Goal: Task Accomplishment & Management: Use online tool/utility

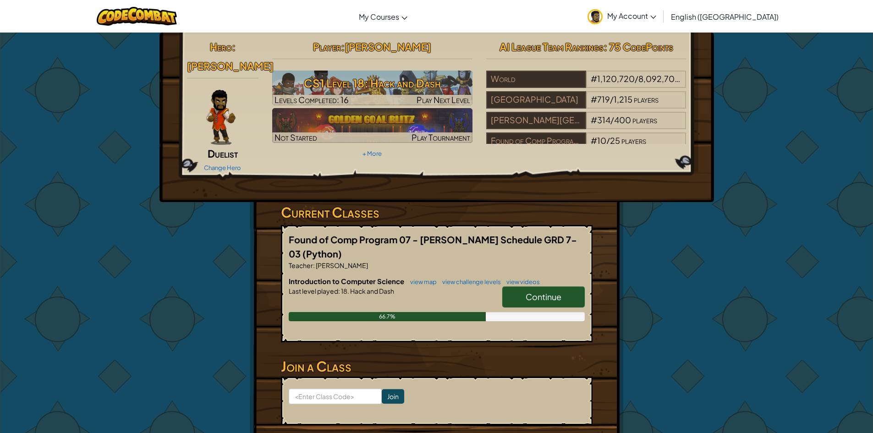
click at [555, 291] on span "Continue" at bounding box center [544, 296] width 36 height 11
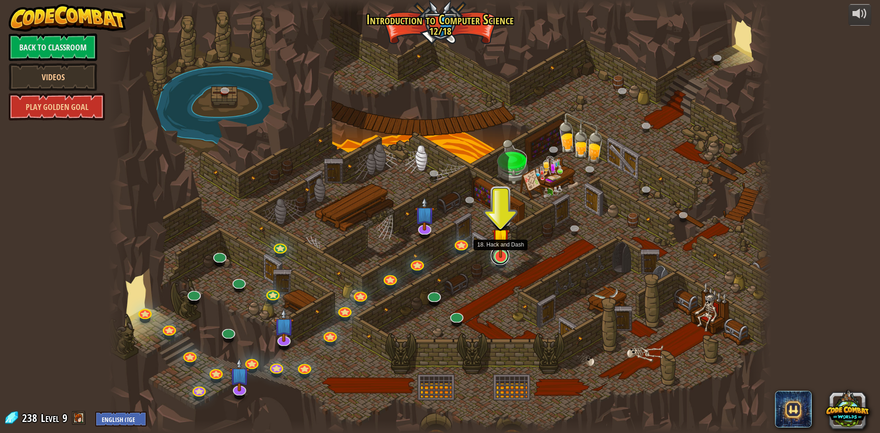
click at [497, 261] on link at bounding box center [500, 256] width 18 height 18
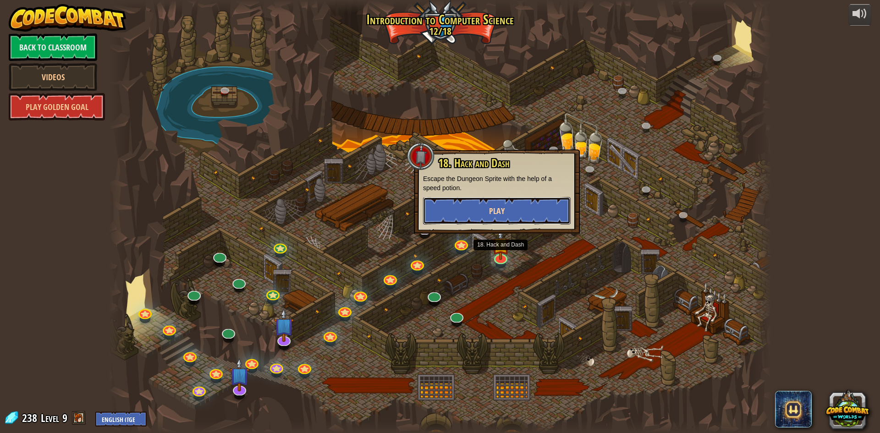
click at [484, 205] on button "Play" at bounding box center [497, 210] width 148 height 27
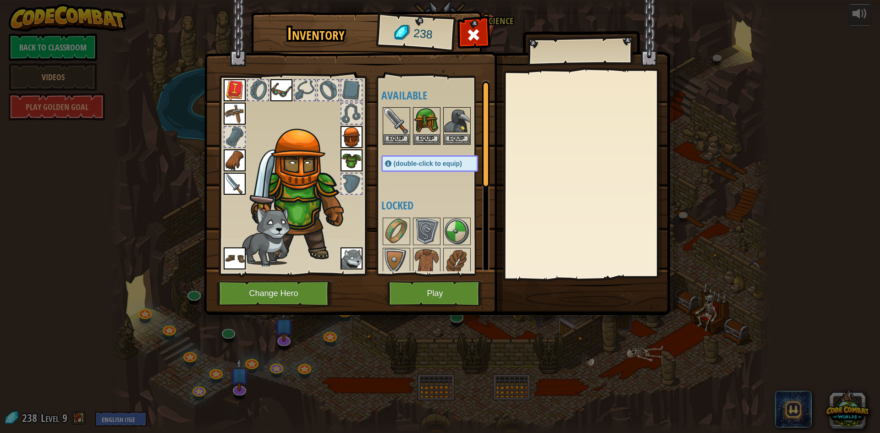
click at [349, 257] on img at bounding box center [351, 258] width 22 height 22
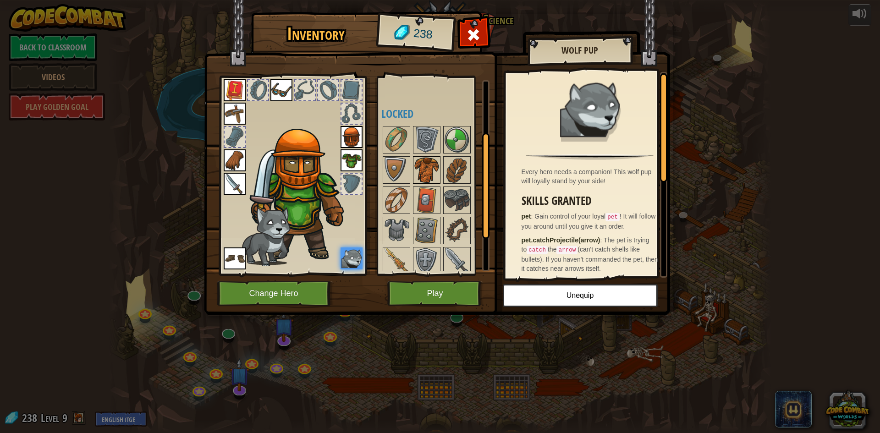
scroll to position [157, 0]
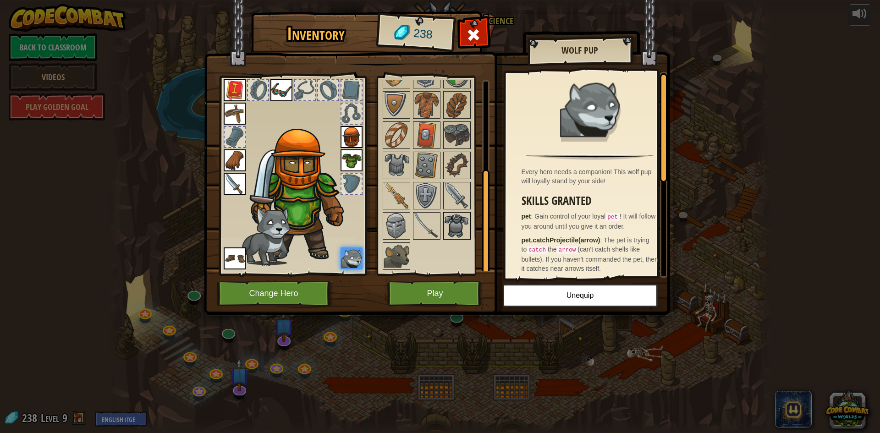
click at [444, 216] on img at bounding box center [457, 226] width 26 height 26
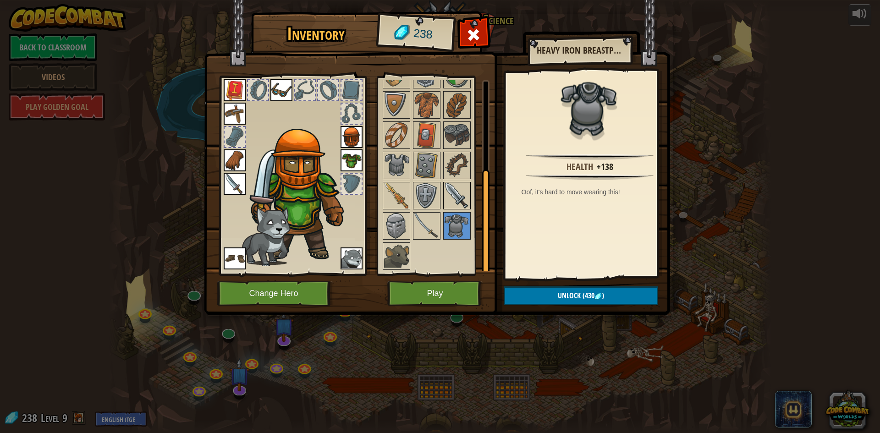
click at [463, 202] on img at bounding box center [457, 196] width 26 height 26
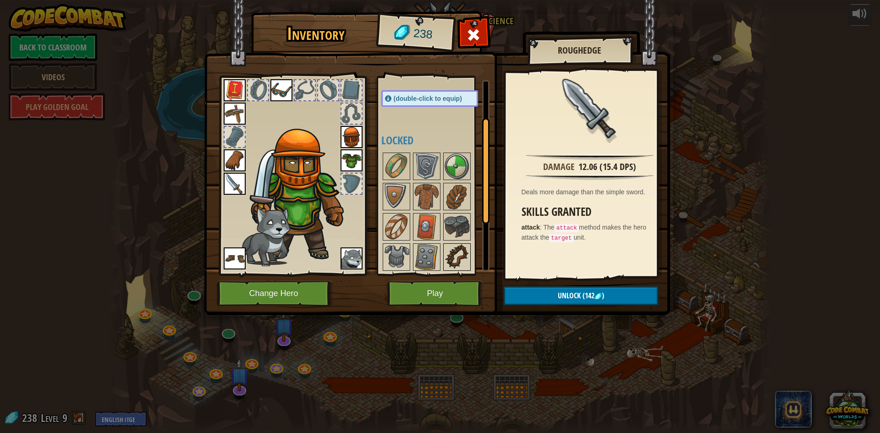
scroll to position [111, 0]
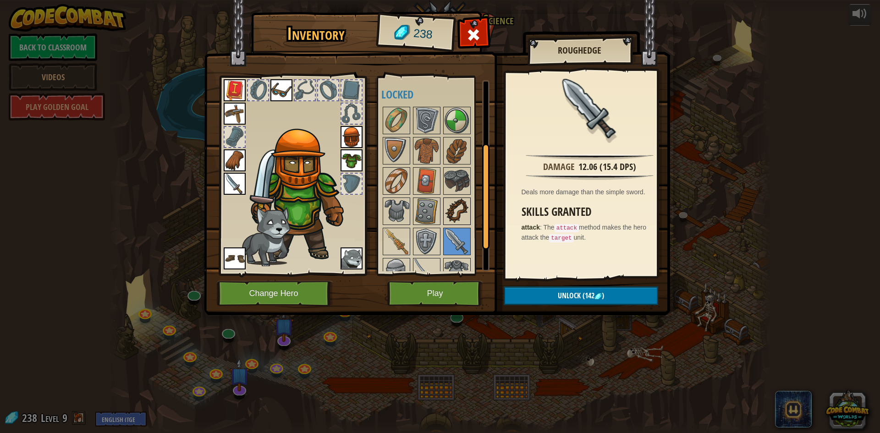
click at [458, 209] on img at bounding box center [457, 211] width 26 height 26
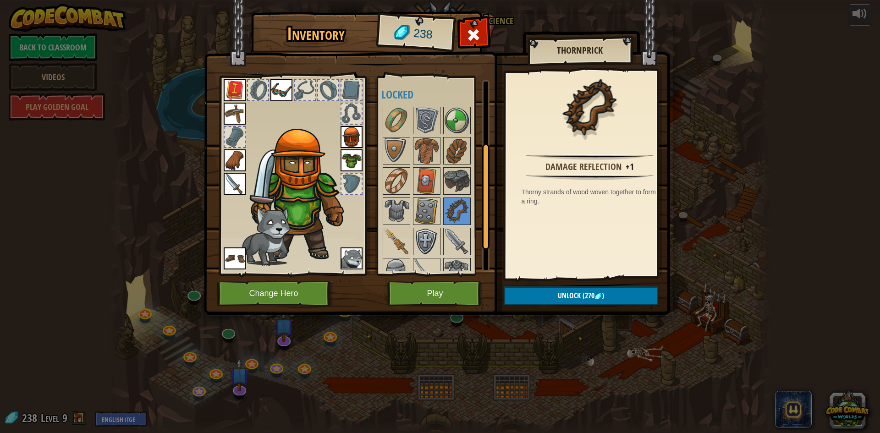
click at [427, 229] on img at bounding box center [427, 242] width 26 height 26
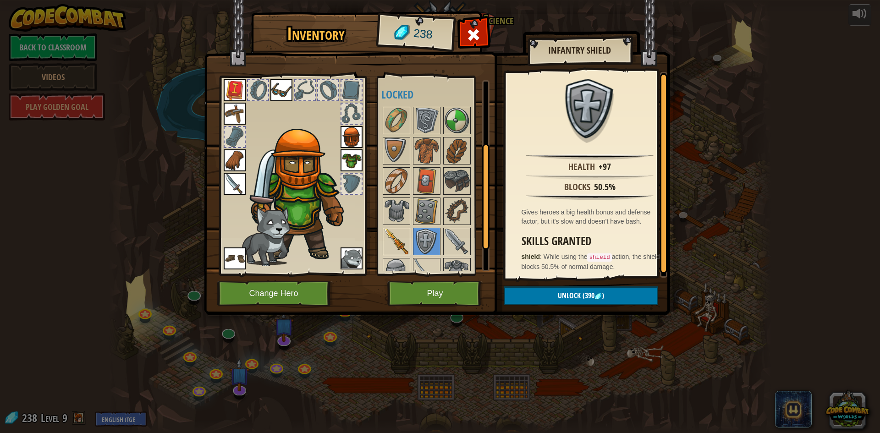
click at [405, 247] on img at bounding box center [397, 242] width 26 height 26
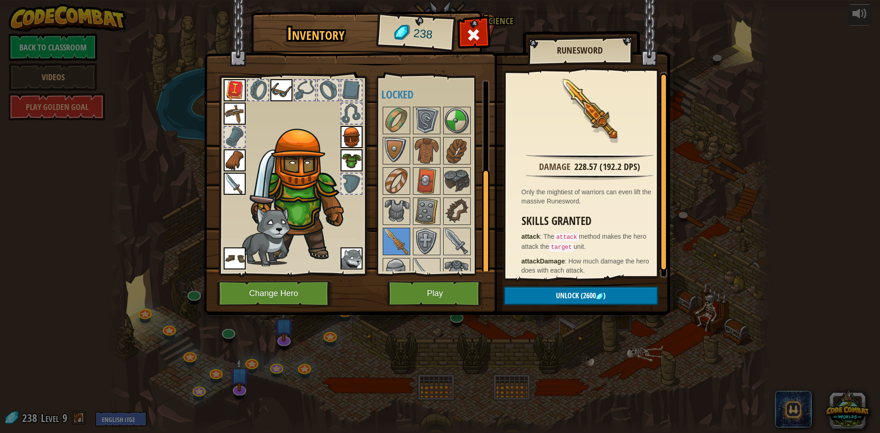
scroll to position [157, 0]
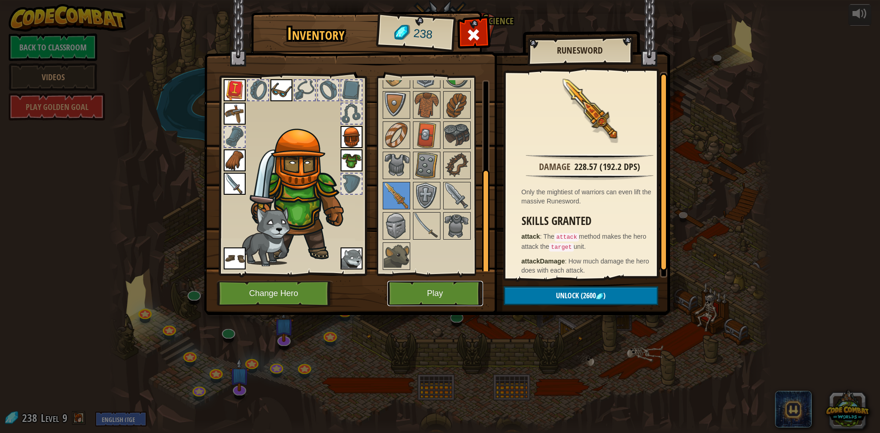
click at [422, 299] on button "Play" at bounding box center [435, 293] width 96 height 25
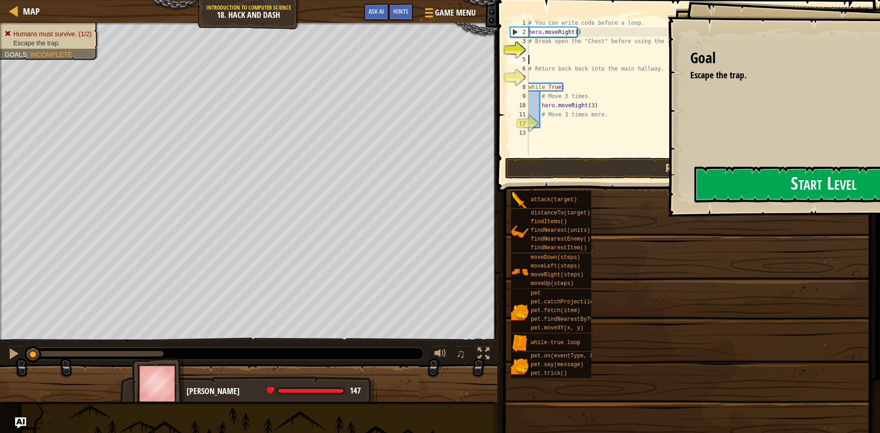
scroll to position [4, 0]
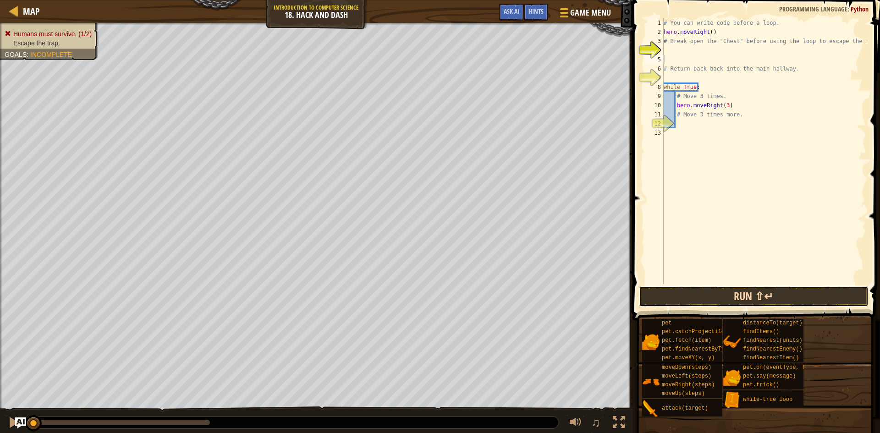
click at [708, 295] on button "Run ⇧↵" at bounding box center [754, 296] width 230 height 21
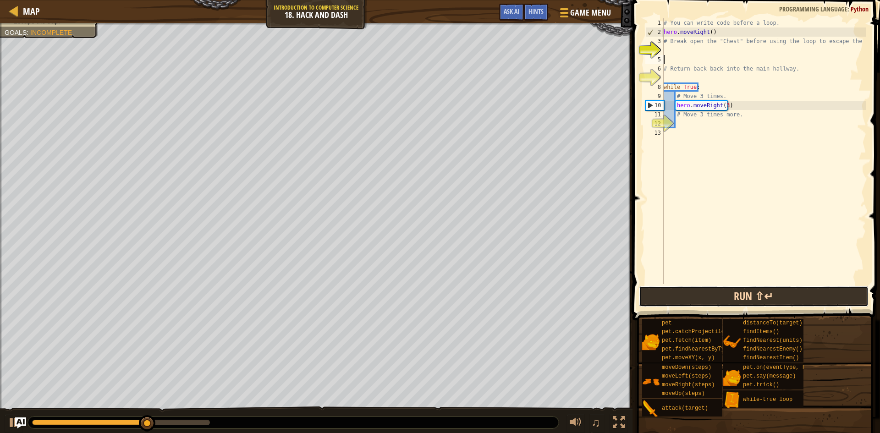
click at [708, 295] on button "Run ⇧↵" at bounding box center [754, 296] width 230 height 21
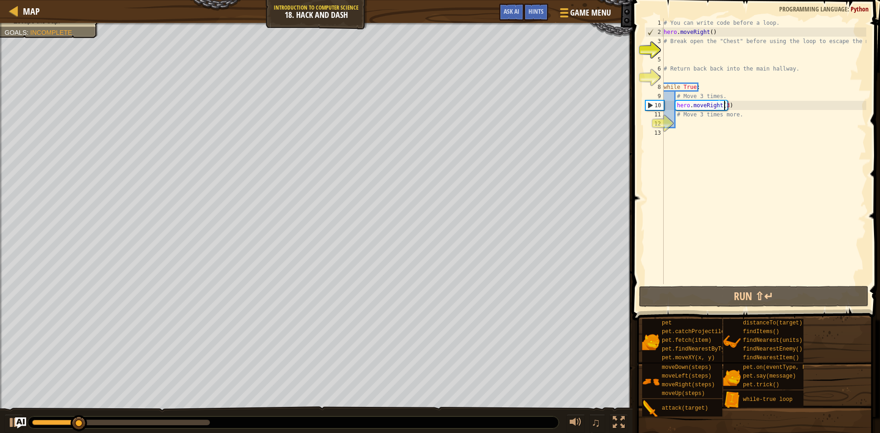
click at [724, 105] on div "# You can write code before a loop. hero . moveRight ( ) # Break open the "Ches…" at bounding box center [764, 160] width 204 height 284
type textarea "hero.moveRight(2)"
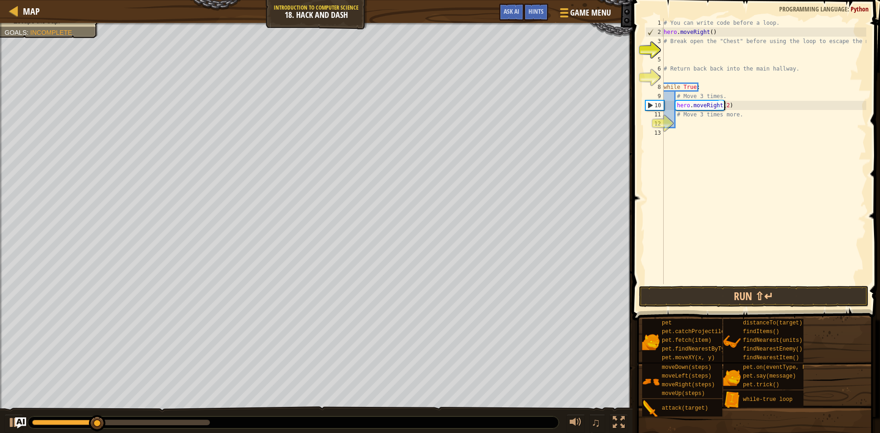
scroll to position [4, 5]
click at [719, 120] on div "# You can write code before a loop. hero . moveRight ( ) # Break open the "Ches…" at bounding box center [764, 160] width 204 height 284
type textarea "m"
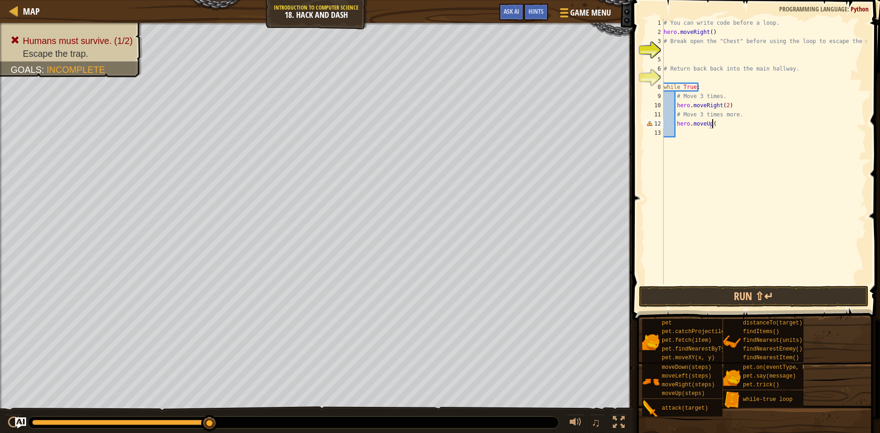
scroll to position [4, 4]
click at [736, 291] on button "Run ⇧↵" at bounding box center [754, 296] width 230 height 21
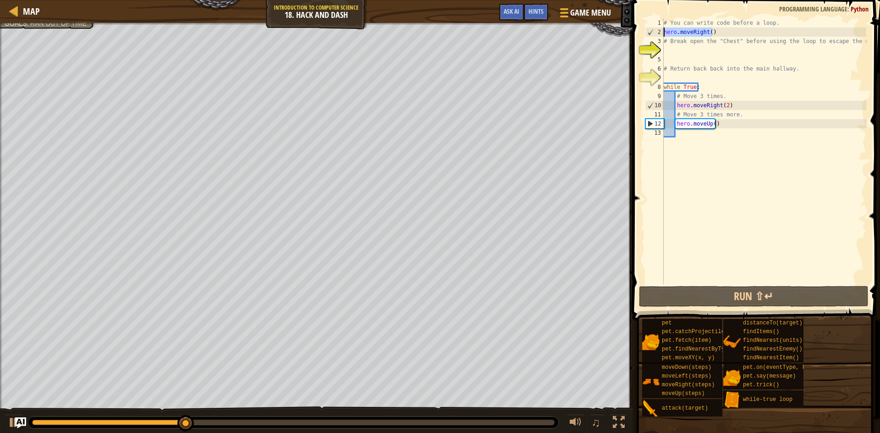
drag, startPoint x: 719, startPoint y: 32, endPoint x: 663, endPoint y: 34, distance: 56.9
click at [663, 34] on div "hero.moveUp() 1 2 3 4 5 6 7 8 9 10 11 12 13 # You can write code before a loop.…" at bounding box center [754, 151] width 223 height 266
type textarea "hero.moveRight()"
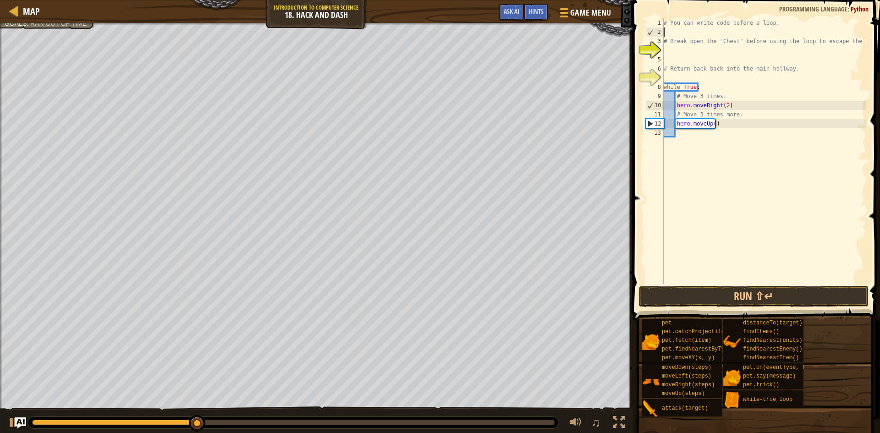
scroll to position [4, 0]
click at [754, 300] on button "Run ⇧↵" at bounding box center [754, 296] width 230 height 21
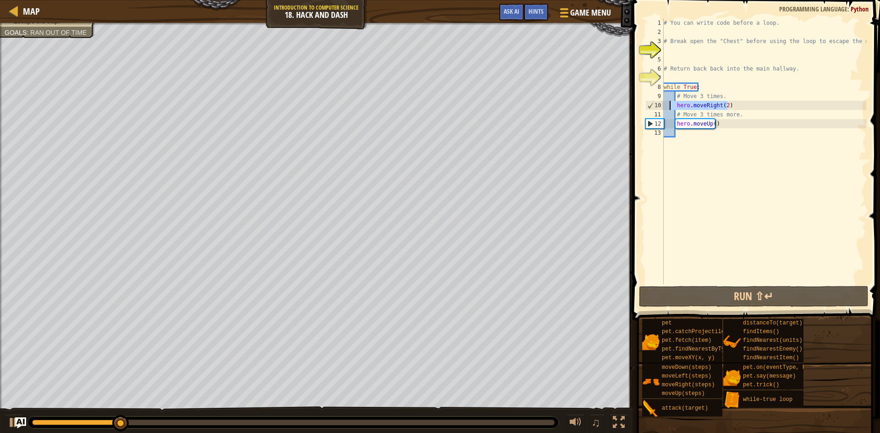
drag, startPoint x: 739, startPoint y: 106, endPoint x: 671, endPoint y: 109, distance: 67.9
click at [671, 109] on div "# You can write code before a loop. # Break open the "Chest" before using the l…" at bounding box center [764, 160] width 204 height 284
type textarea "hero.moveRight(2)"
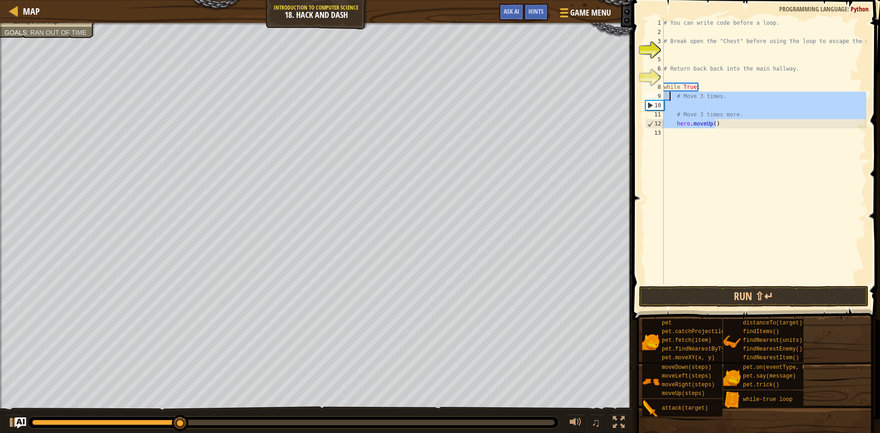
drag, startPoint x: 745, startPoint y: 121, endPoint x: 668, endPoint y: 100, distance: 79.4
click at [668, 100] on div "# You can write code before a loop. # Break open the "Chest" before using the l…" at bounding box center [764, 160] width 204 height 284
type textarea "# Move 3 times."
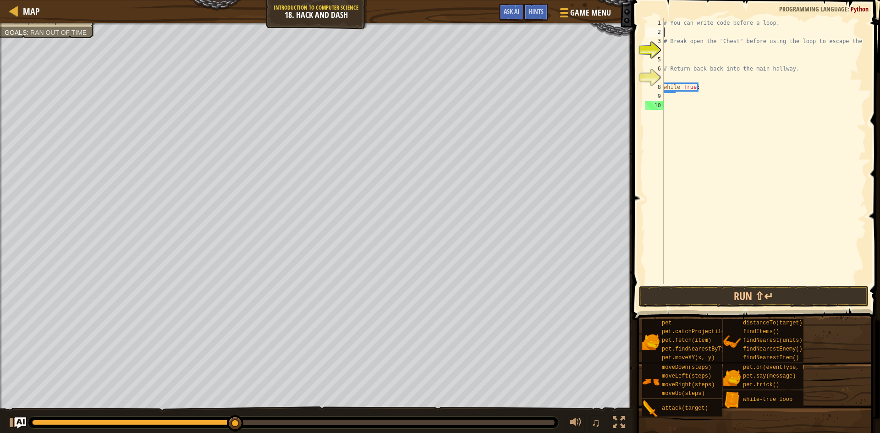
click at [674, 34] on div "# You can write code before a loop. # Break open the "Chest" before using the l…" at bounding box center [764, 160] width 204 height 284
type textarea "m"
type textarea "hero.moveRight(2)"
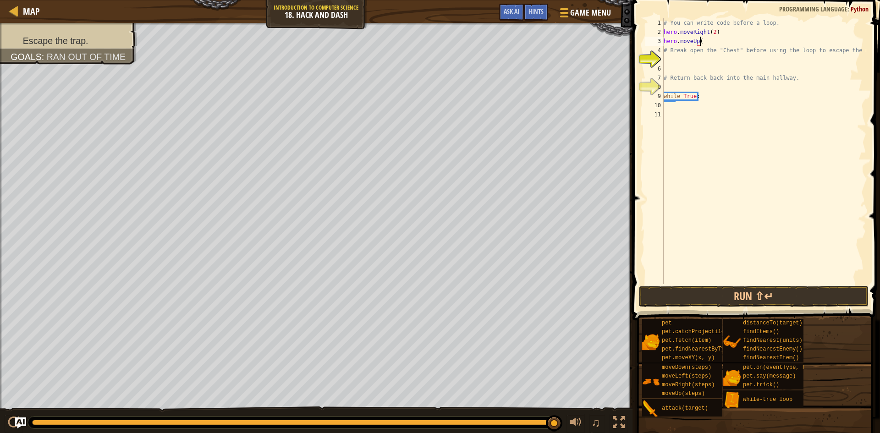
scroll to position [4, 3]
click at [726, 298] on button "Run ⇧↵" at bounding box center [754, 296] width 230 height 21
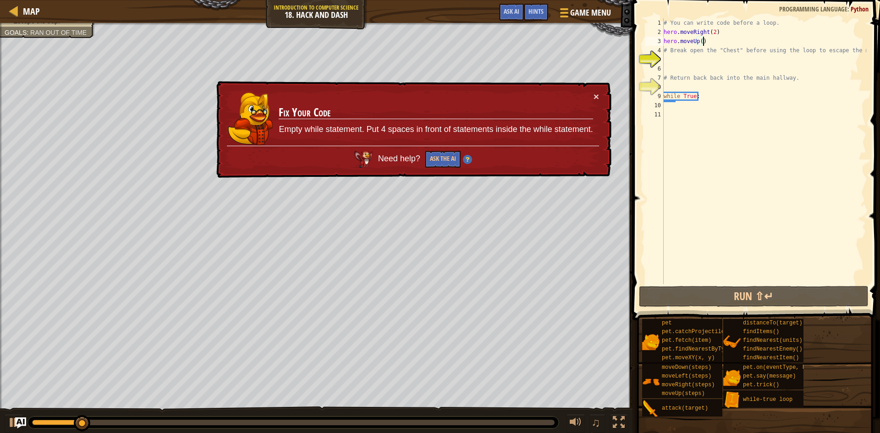
click at [697, 94] on div "# You can write code before a loop. hero . moveRight ( 2 ) hero . moveUp ( ) # …" at bounding box center [764, 160] width 204 height 284
type textarea "while True:"
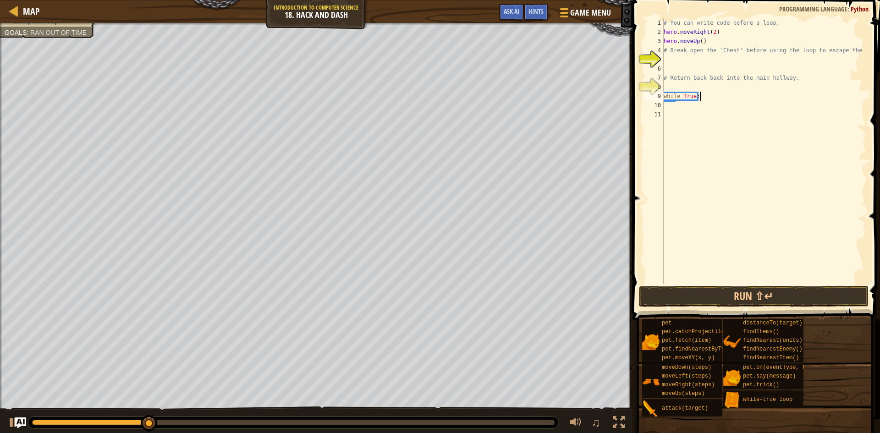
scroll to position [4, 0]
click at [750, 302] on button "Run ⇧↵" at bounding box center [754, 296] width 230 height 21
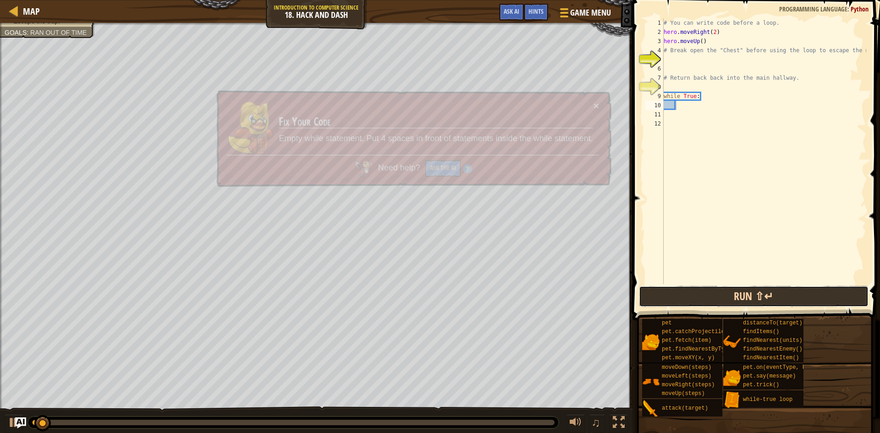
click at [750, 302] on button "Run ⇧↵" at bounding box center [754, 296] width 230 height 21
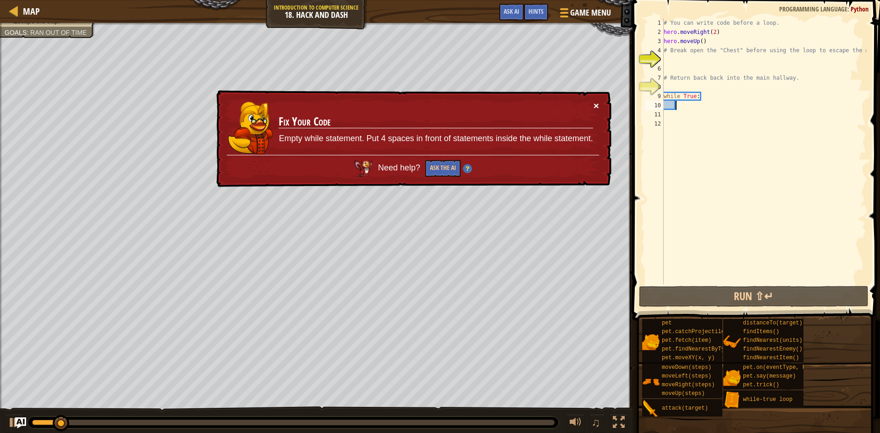
click at [597, 105] on button "×" at bounding box center [595, 106] width 5 height 10
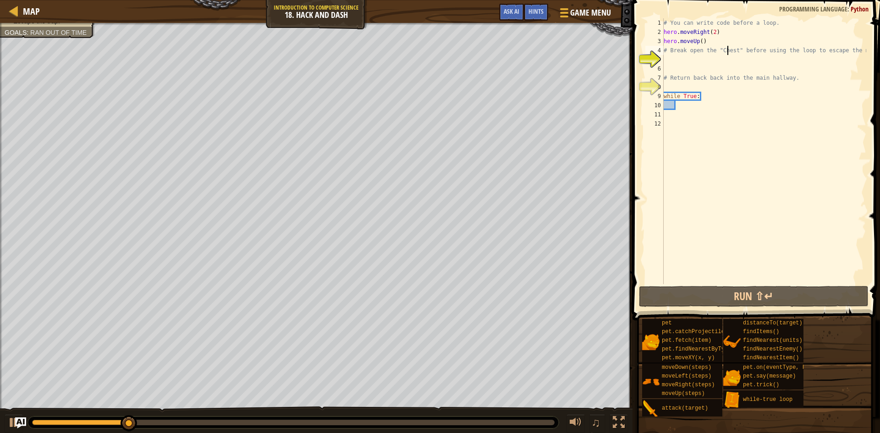
click at [725, 49] on div "# You can write code before a loop. hero . moveRight ( 2 ) hero . moveUp ( ) # …" at bounding box center [764, 160] width 204 height 284
drag, startPoint x: 725, startPoint y: 43, endPoint x: 655, endPoint y: 34, distance: 70.6
click at [655, 34] on div "# Break open the "Chest" before using the loop to escape the maze! 1 2 3 4 5 6 …" at bounding box center [754, 151] width 223 height 266
type textarea "hero.moveRight(2) hero.moveUp()"
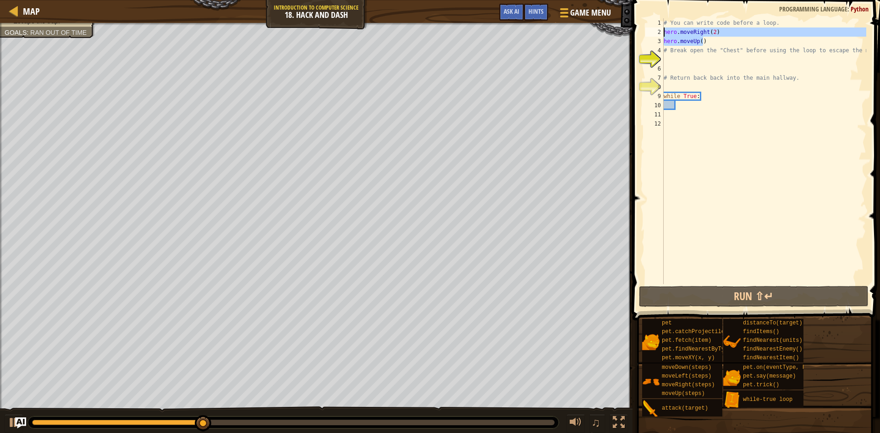
click at [685, 109] on div "# You can write code before a loop. hero . moveRight ( 2 ) hero . moveUp ( ) # …" at bounding box center [764, 160] width 204 height 284
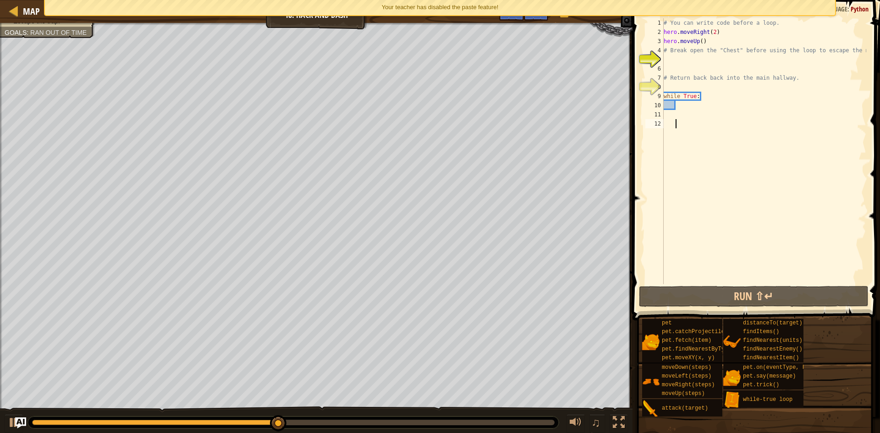
click at [738, 281] on div "# You can write code before a loop. hero . moveRight ( 2 ) hero . moveUp ( ) # …" at bounding box center [764, 160] width 204 height 284
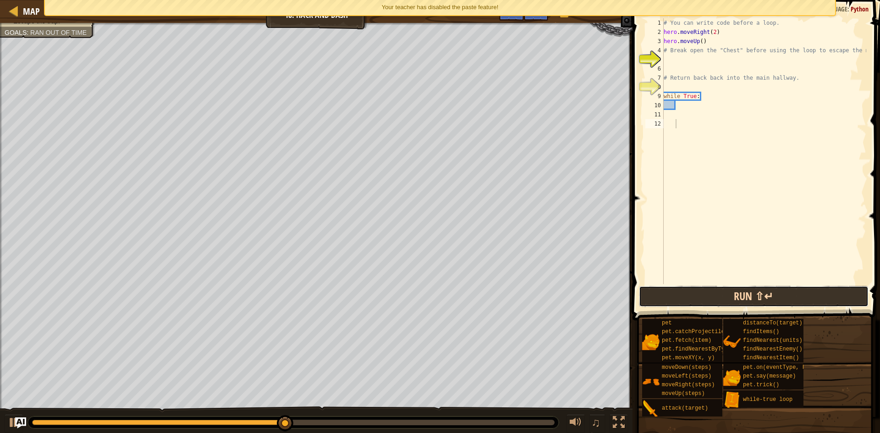
click at [738, 290] on button "Run ⇧↵" at bounding box center [754, 296] width 230 height 21
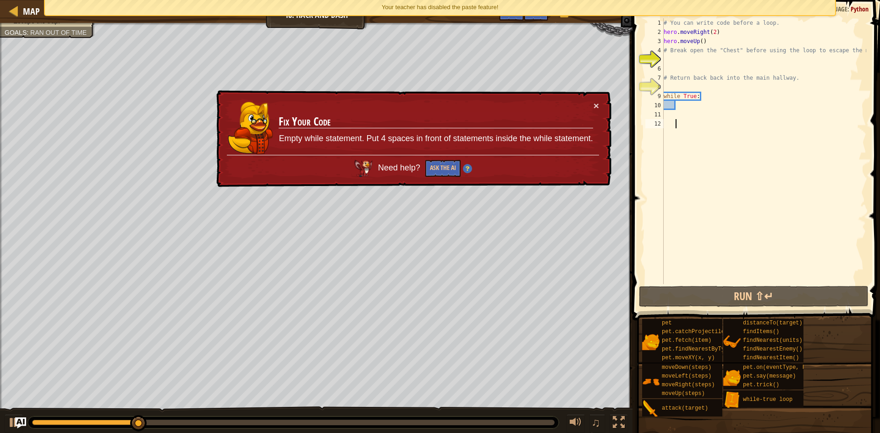
click at [586, 104] on td "Fix Your Code Empty while statement. Put 4 spaces in front of statements inside…" at bounding box center [435, 128] width 315 height 55
click at [596, 102] on button "×" at bounding box center [595, 106] width 5 height 10
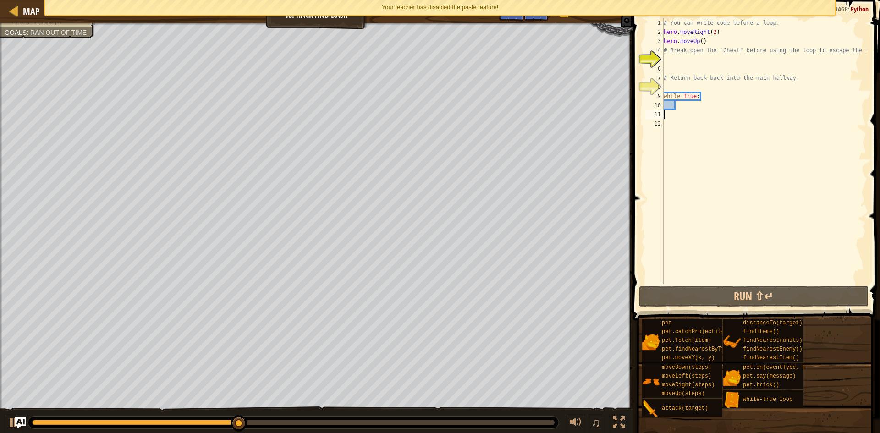
click at [711, 114] on div "# You can write code before a loop. hero . moveRight ( 2 ) hero . moveUp ( ) # …" at bounding box center [764, 160] width 204 height 284
click at [698, 102] on div "# You can write code before a loop. hero . moveRight ( 2 ) hero . moveUp ( ) # …" at bounding box center [764, 160] width 204 height 284
click at [702, 97] on div "# You can write code before a loop. hero . moveRight ( 2 ) hero . moveUp ( ) # …" at bounding box center [764, 160] width 204 height 284
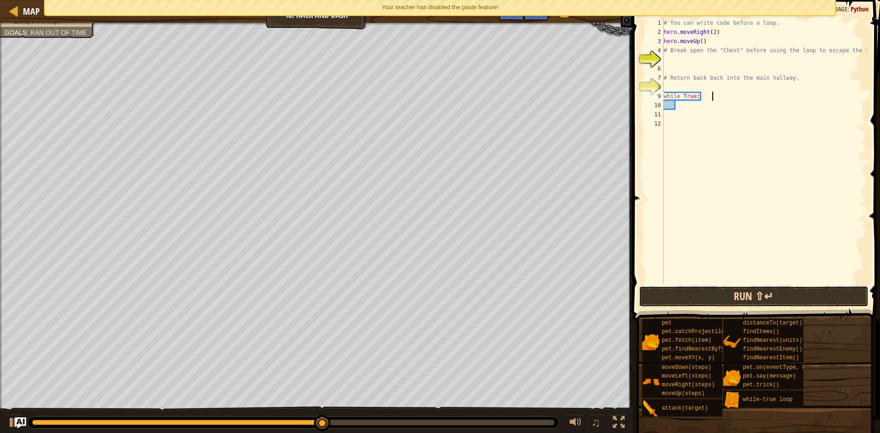
click at [762, 298] on button "Run ⇧↵" at bounding box center [754, 296] width 230 height 21
click at [667, 42] on div "# You can write code before a loop. hero . moveRight ( 2 ) hero . moveUp ( ) # …" at bounding box center [764, 160] width 204 height 284
click at [665, 42] on div "# You can write code before a loop. hero . moveRight ( 2 ) hero . moveUp ( ) # …" at bounding box center [764, 160] width 204 height 284
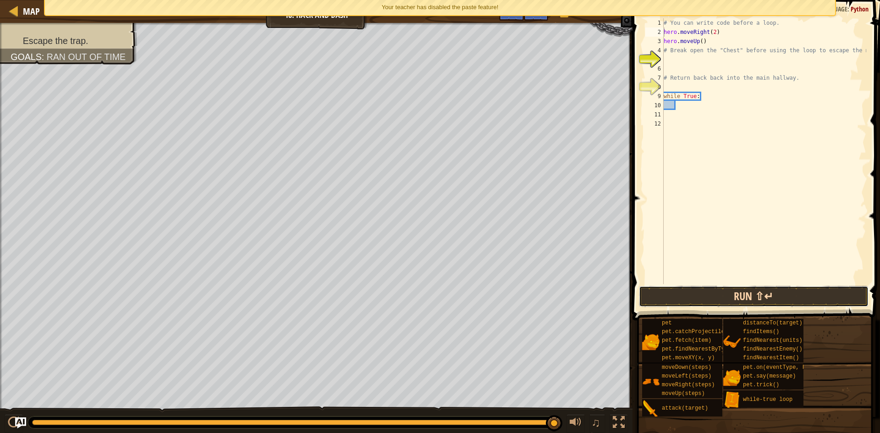
click at [743, 301] on button "Run ⇧↵" at bounding box center [754, 296] width 230 height 21
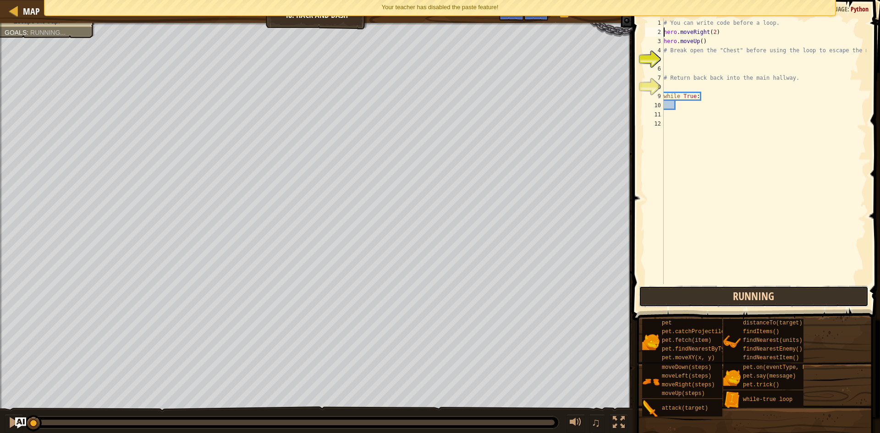
click at [743, 301] on button "Running" at bounding box center [754, 296] width 230 height 21
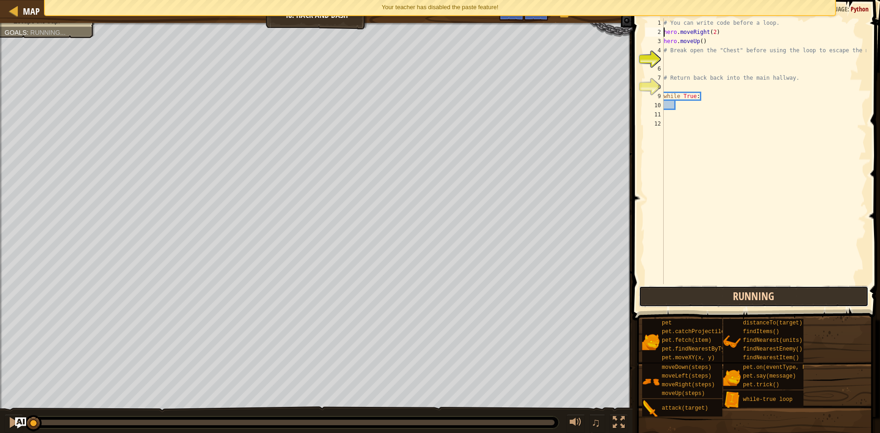
click at [743, 301] on button "Running" at bounding box center [754, 296] width 230 height 21
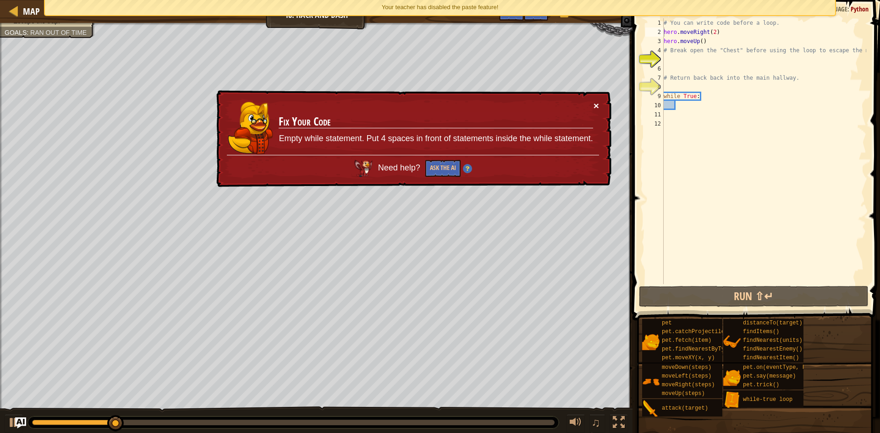
click at [595, 110] on button "×" at bounding box center [595, 106] width 5 height 10
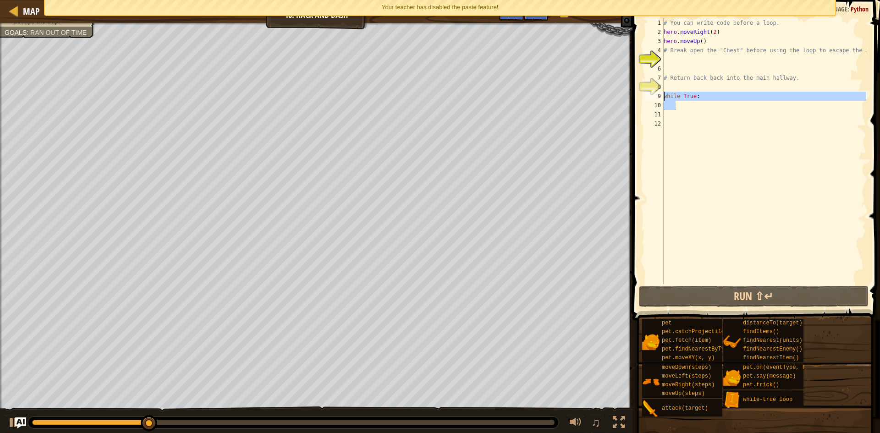
drag, startPoint x: 720, startPoint y: 106, endPoint x: 655, endPoint y: 98, distance: 65.1
click at [655, 98] on div "hero.moveRight(2) 1 2 3 4 5 6 7 8 9 10 11 12 # You can write code before a loop…" at bounding box center [754, 151] width 223 height 266
type textarea "while True:"
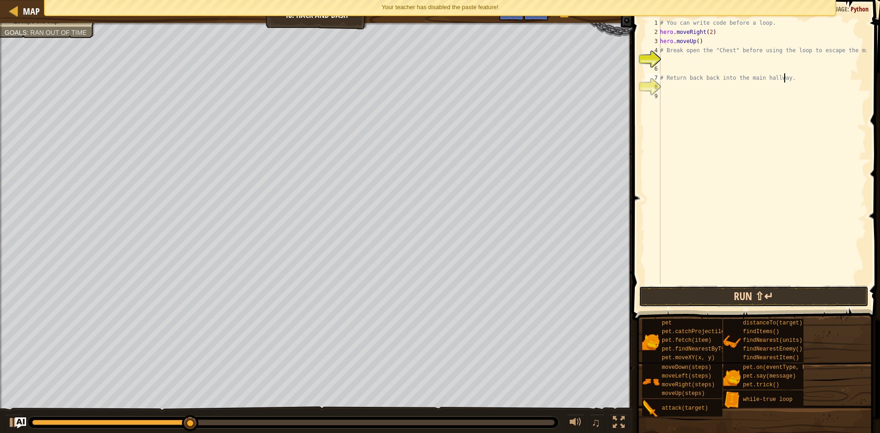
click at [767, 303] on button "Run ⇧↵" at bounding box center [754, 296] width 230 height 21
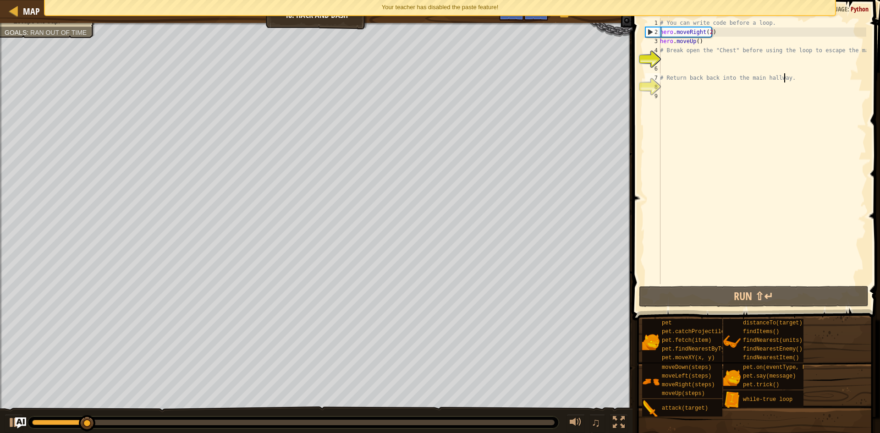
click at [713, 34] on div "# You can write code before a loop. hero . moveRight ( 2 ) hero . moveUp ( ) # …" at bounding box center [762, 160] width 208 height 284
click at [708, 30] on div "# You can write code before a loop. hero . moveRight ( 2 ) hero . moveUp ( ) # …" at bounding box center [762, 160] width 208 height 284
type textarea "hero.moveRight()"
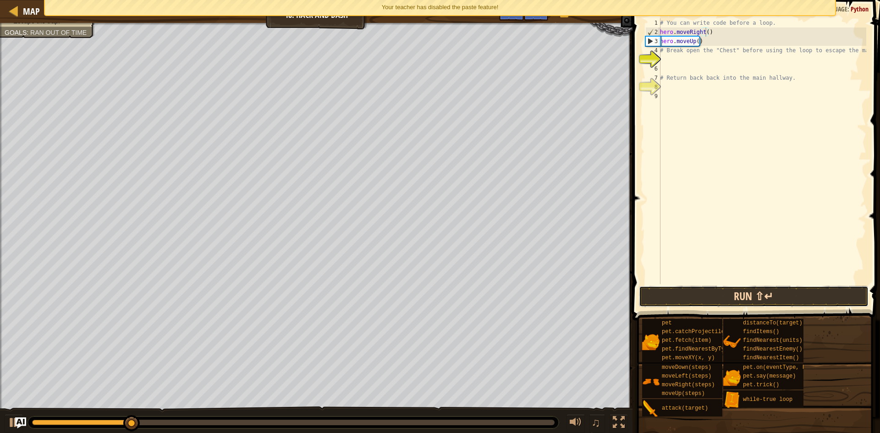
click at [723, 297] on button "Run ⇧↵" at bounding box center [754, 296] width 230 height 21
click at [720, 58] on div "# You can write code before a loop. hero . moveRight ( ) hero . moveUp ( ) # Br…" at bounding box center [762, 160] width 208 height 284
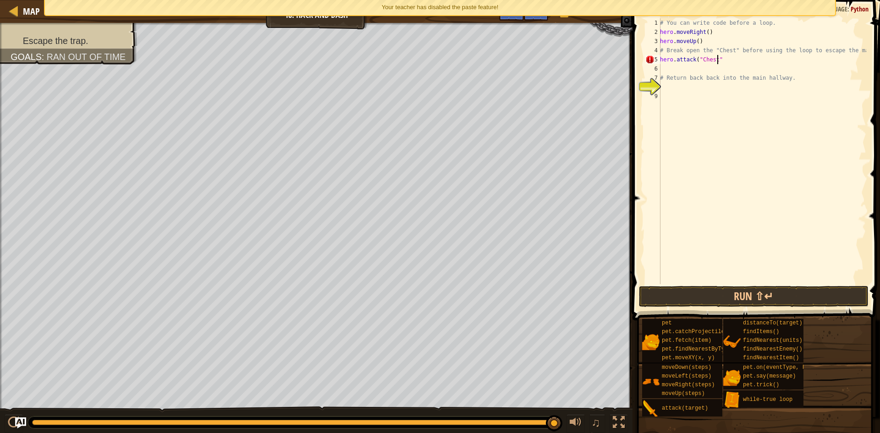
scroll to position [4, 5]
type textarea "hero.attack("Chest")"
click at [761, 302] on button "Run ⇧↵" at bounding box center [754, 296] width 230 height 21
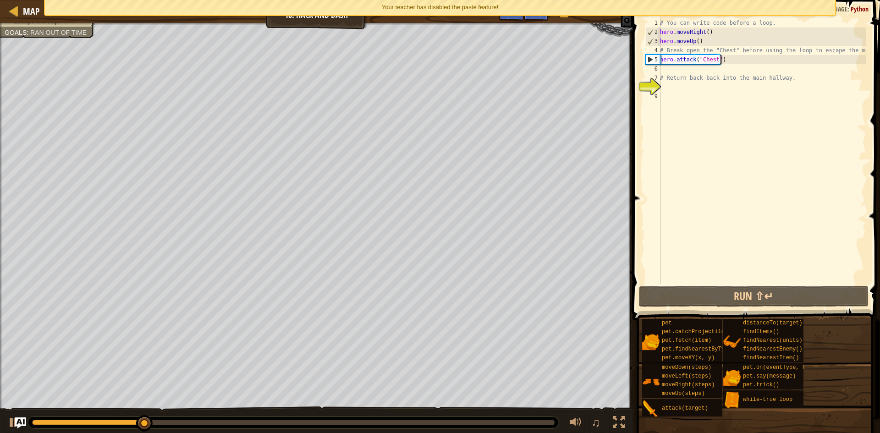
click at [675, 93] on div "# You can write code before a loop. hero . moveRight ( ) hero . moveUp ( ) # Br…" at bounding box center [762, 160] width 208 height 284
click at [668, 80] on div "# You can write code before a loop. hero . moveRight ( ) hero . moveUp ( ) # Br…" at bounding box center [762, 160] width 208 height 284
type textarea "# Return back back into the main hallway."
click at [662, 91] on div "# You can write code before a loop. hero . moveRight ( ) hero . moveUp ( ) # Br…" at bounding box center [762, 160] width 208 height 284
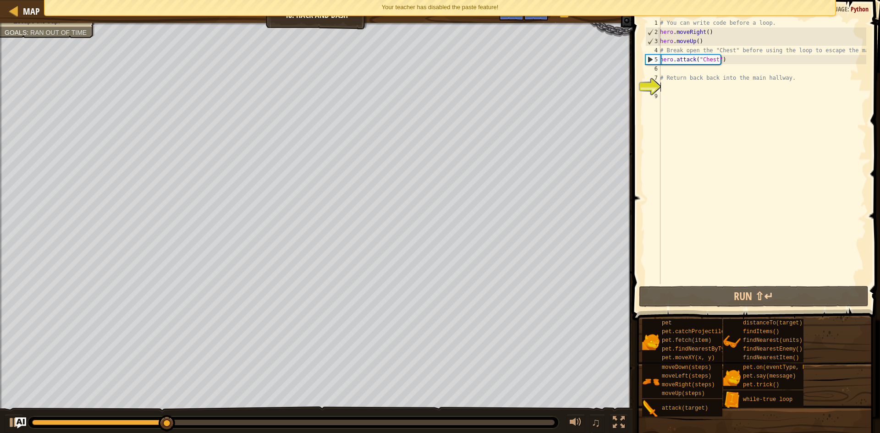
scroll to position [4, 0]
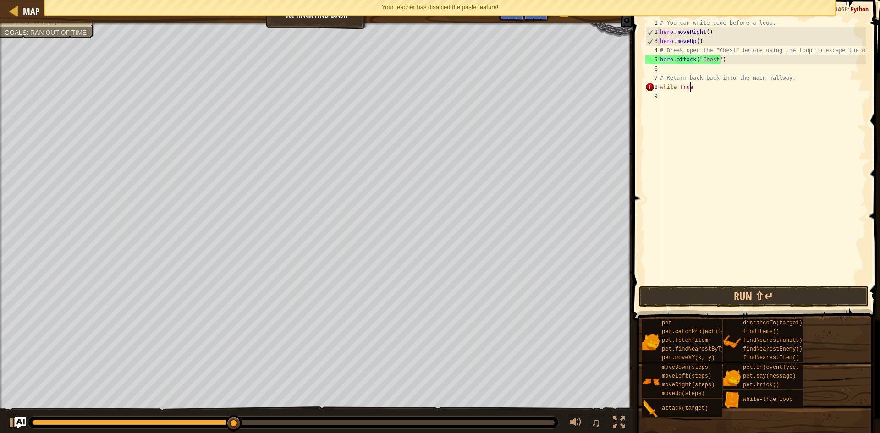
type textarea "while True:"
click at [675, 75] on div "# You can write code before a loop. hero . moveRight ( ) hero . moveUp ( ) # Br…" at bounding box center [763, 160] width 205 height 284
type textarea "# Return back back into the main hallway."
click at [675, 71] on div "# You can write code before a loop. hero . moveRight ( ) hero . moveUp ( ) # Br…" at bounding box center [763, 160] width 205 height 284
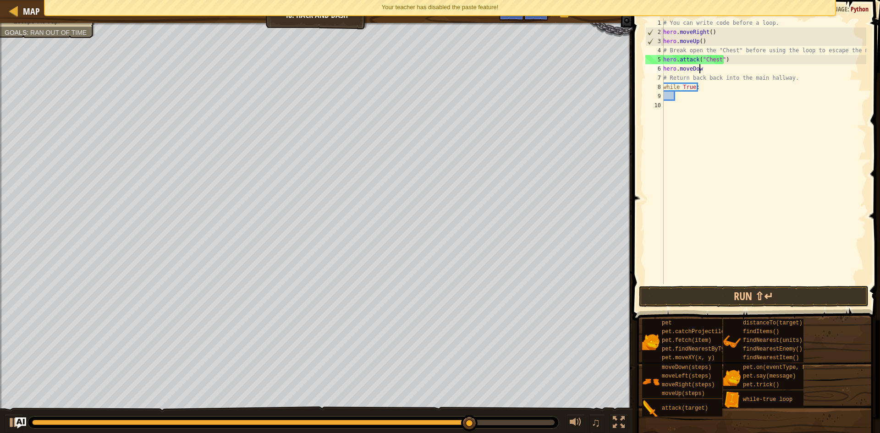
scroll to position [4, 3]
type textarea "hero.moveDown()"
click at [695, 94] on div "# You can write code before a loop. hero . moveRight ( ) hero . moveUp ( ) # Br…" at bounding box center [763, 160] width 205 height 284
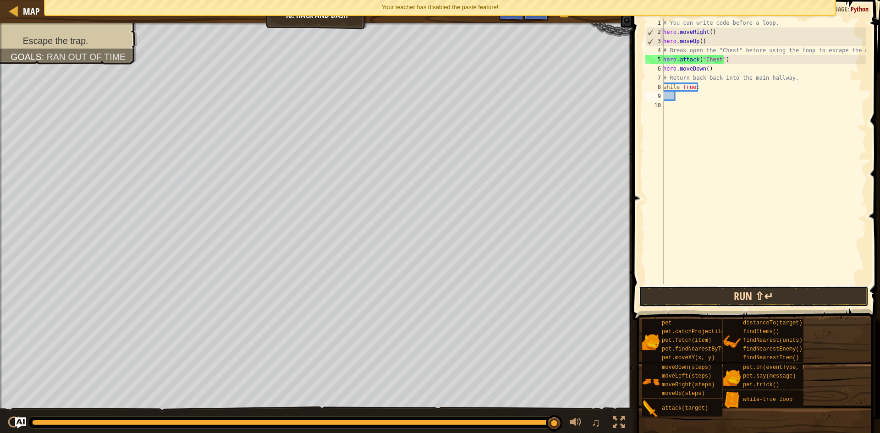
click at [721, 297] on button "Run ⇧↵" at bounding box center [754, 296] width 230 height 21
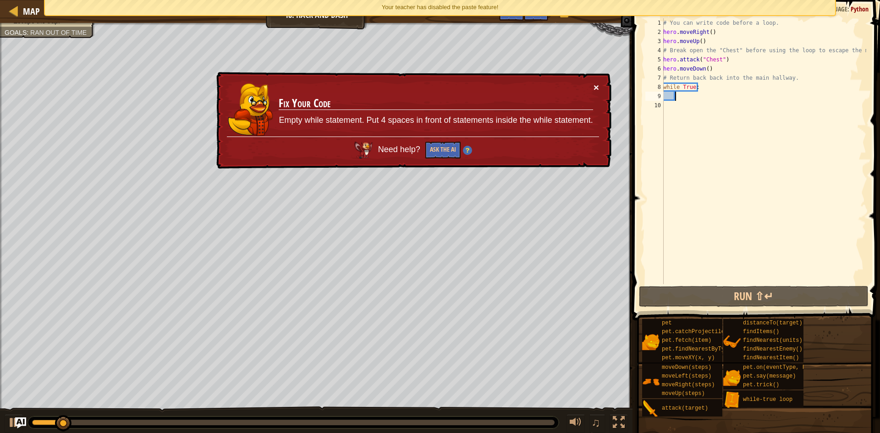
click at [598, 83] on button "×" at bounding box center [595, 87] width 5 height 10
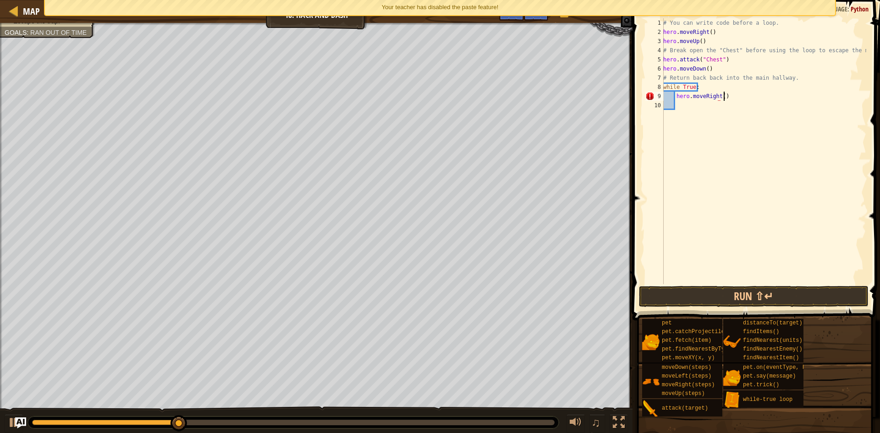
scroll to position [4, 5]
click at [690, 297] on button "Run ⇧↵" at bounding box center [754, 296] width 230 height 21
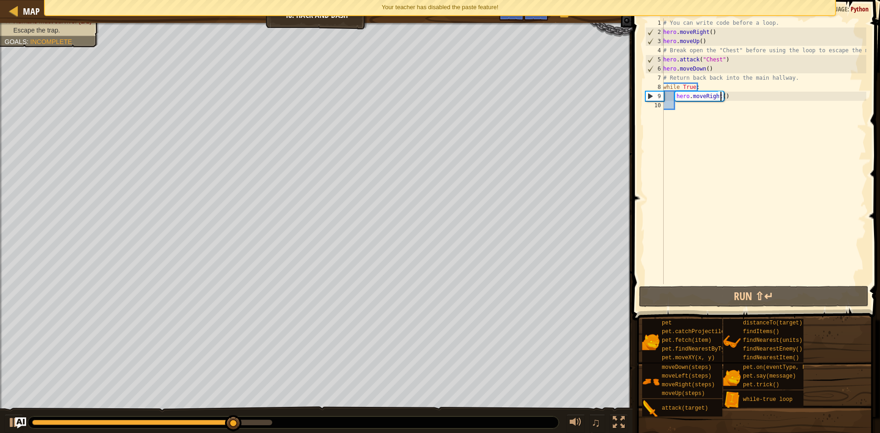
click at [721, 93] on div "# You can write code before a loop. hero . moveRight ( ) hero . moveUp ( ) # Br…" at bounding box center [763, 160] width 205 height 284
type textarea "hero.moveRight(3)"
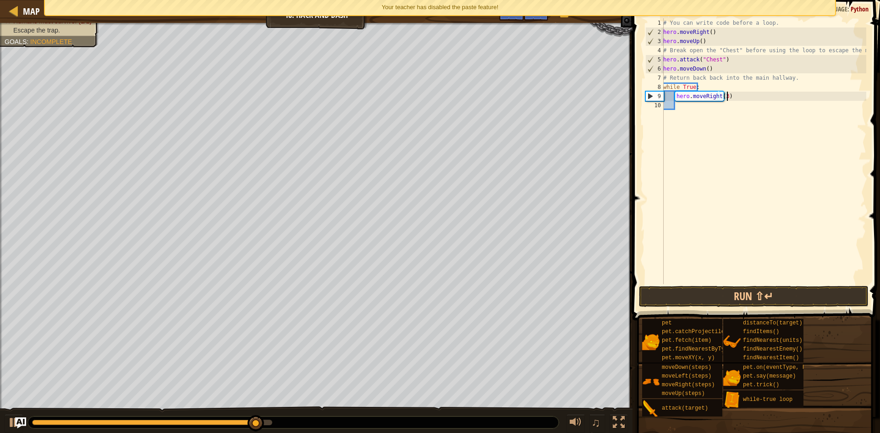
click at [740, 92] on div "# You can write code before a loop. hero . moveRight ( ) hero . moveUp ( ) # Br…" at bounding box center [763, 160] width 205 height 284
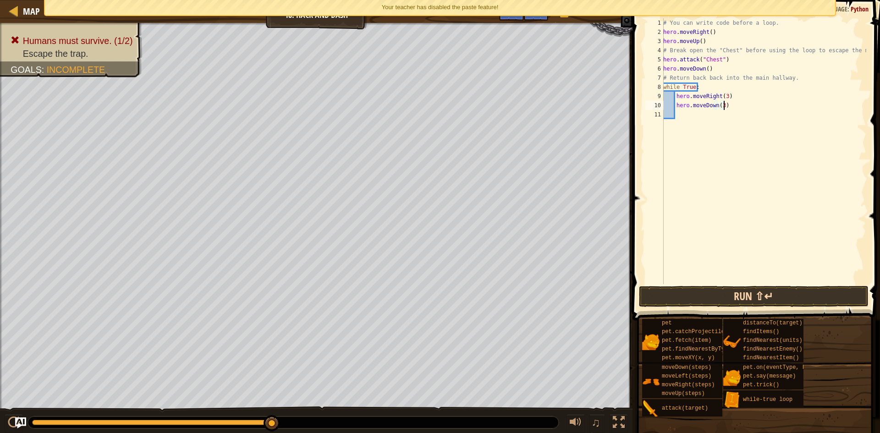
type textarea "hero.moveDown(3)"
click at [744, 298] on button "Run ⇧↵" at bounding box center [754, 296] width 230 height 21
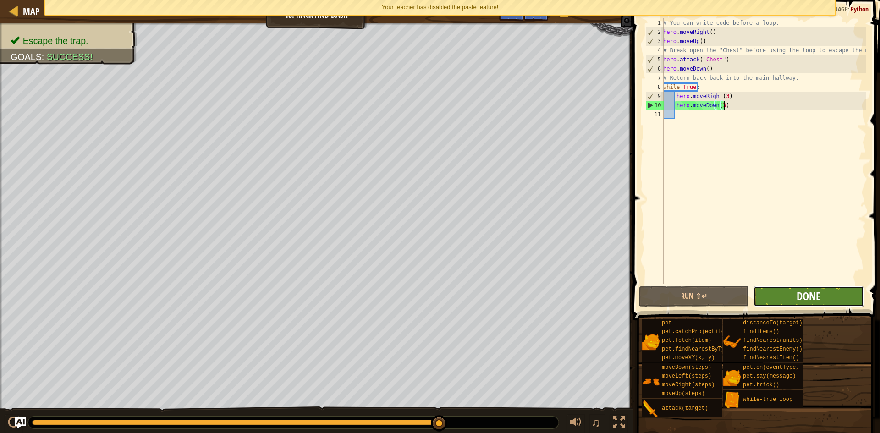
click at [799, 291] on span "Done" at bounding box center [808, 296] width 24 height 15
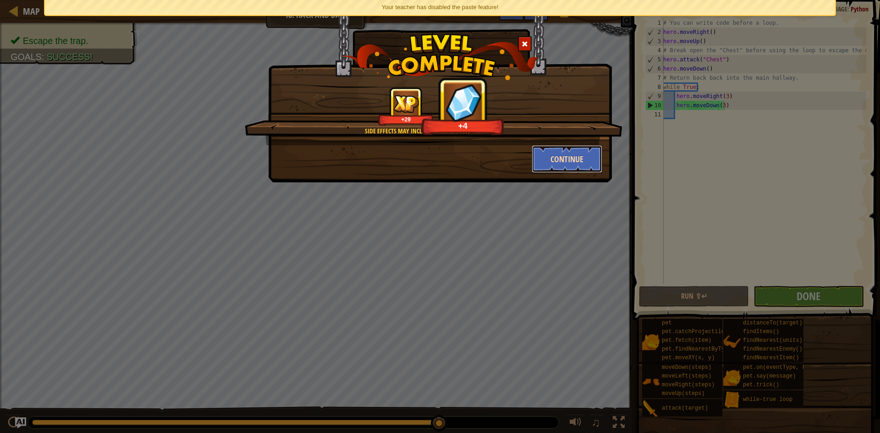
click at [559, 160] on button "Continue" at bounding box center [567, 158] width 71 height 27
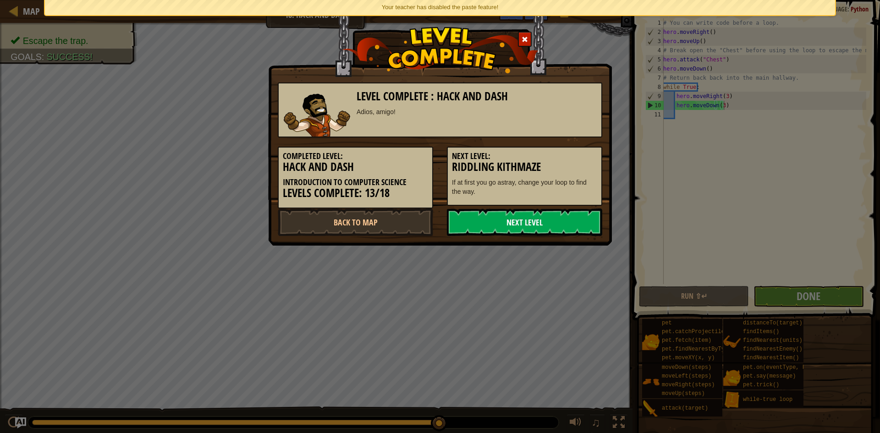
click at [542, 213] on link "Next Level" at bounding box center [524, 222] width 155 height 27
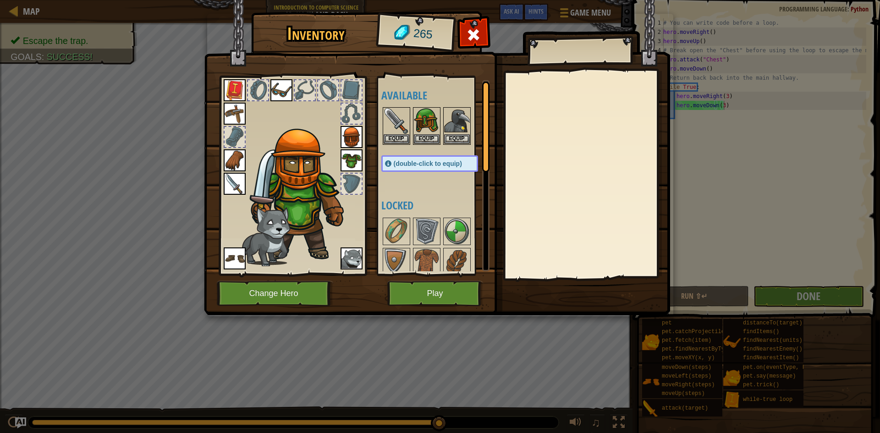
scroll to position [217, 0]
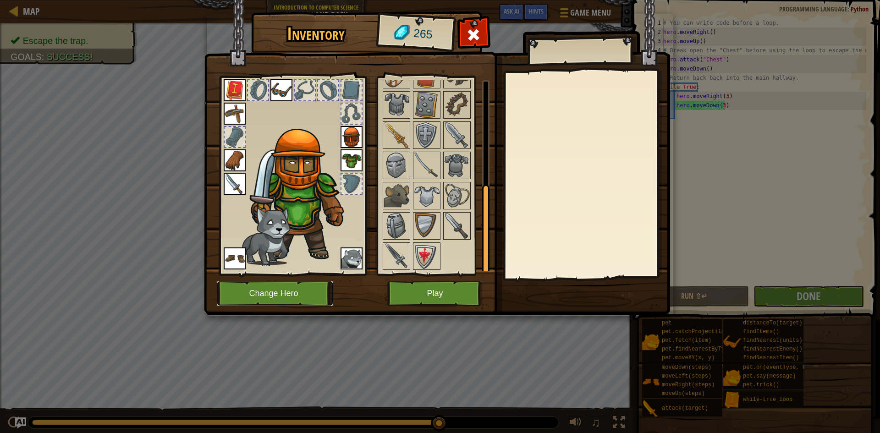
click at [313, 284] on button "Change Hero" at bounding box center [275, 293] width 116 height 25
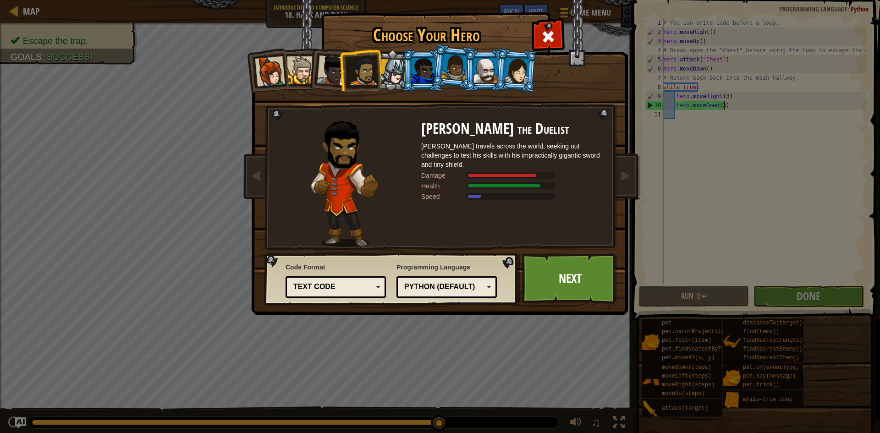
click at [485, 71] on div at bounding box center [486, 70] width 24 height 25
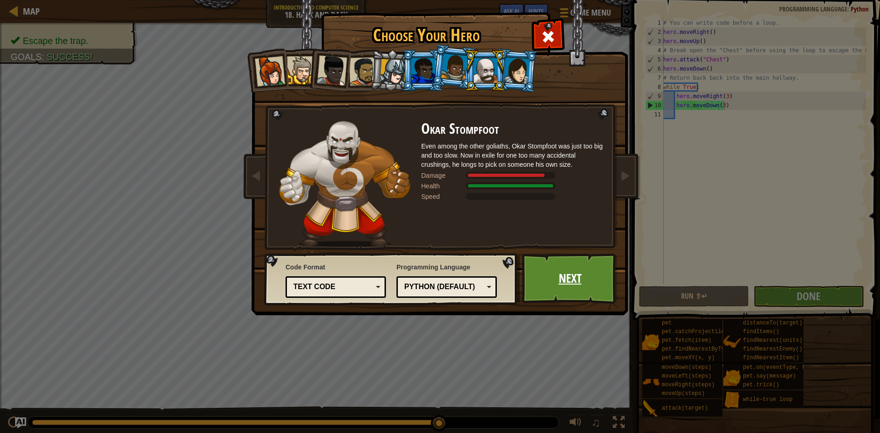
click at [540, 269] on link "Next" at bounding box center [570, 278] width 96 height 50
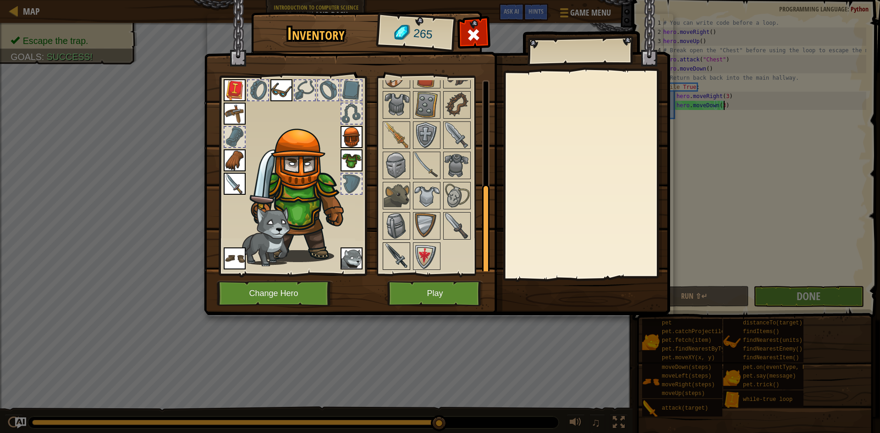
click at [404, 251] on img at bounding box center [397, 256] width 26 height 26
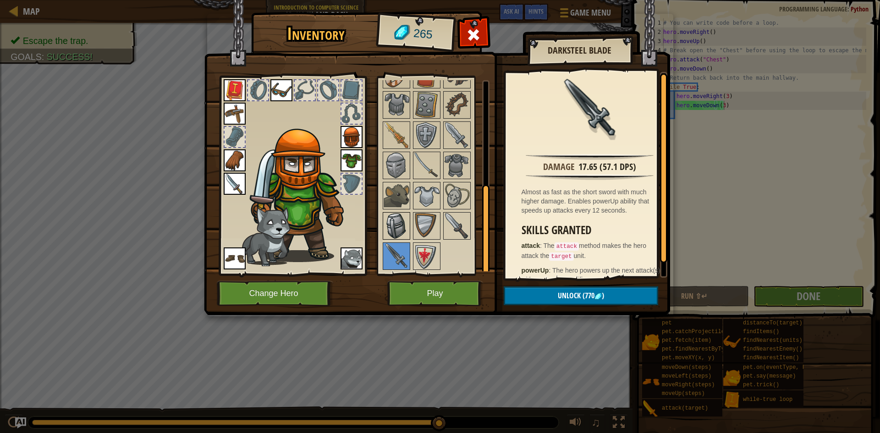
click at [397, 220] on img at bounding box center [397, 226] width 26 height 26
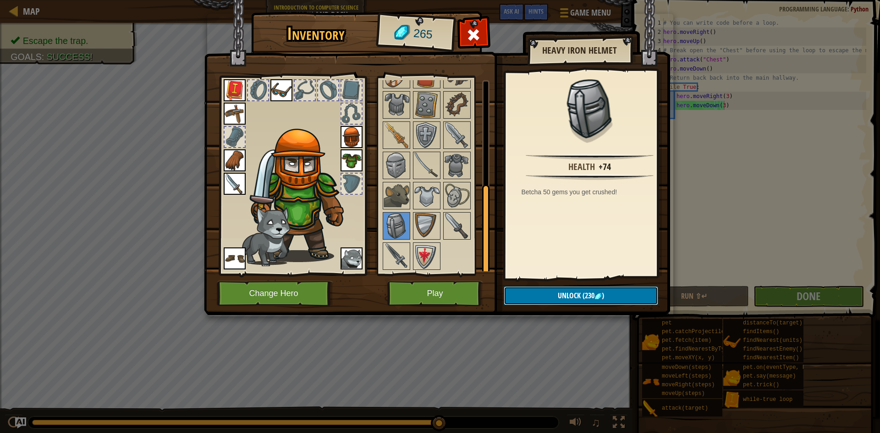
click at [530, 296] on button "Unlock (230 )" at bounding box center [581, 295] width 154 height 19
click at [530, 296] on button "Confirm" at bounding box center [581, 295] width 154 height 19
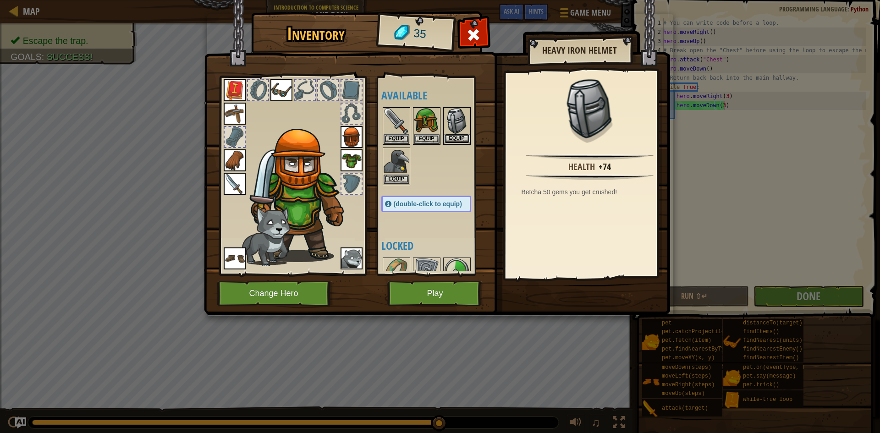
click at [462, 136] on button "Equip" at bounding box center [457, 139] width 26 height 10
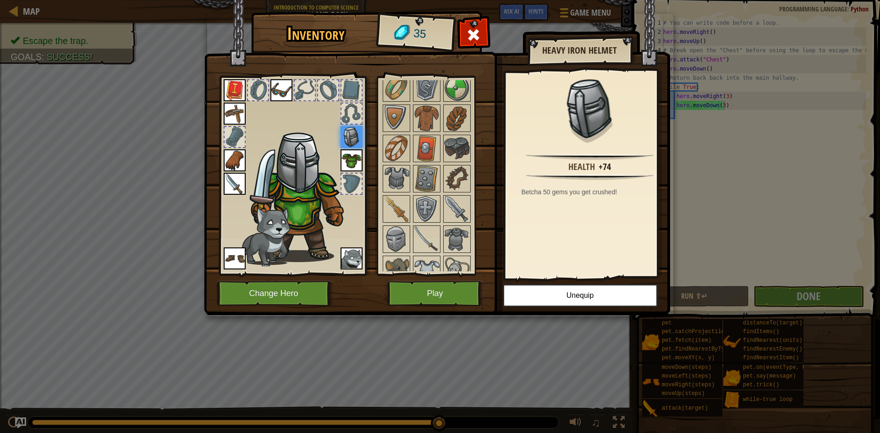
scroll to position [229, 0]
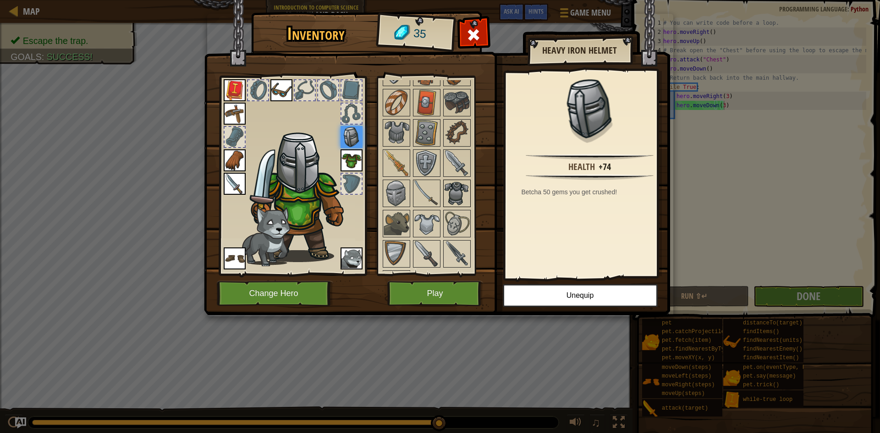
click at [461, 202] on img at bounding box center [457, 194] width 26 height 26
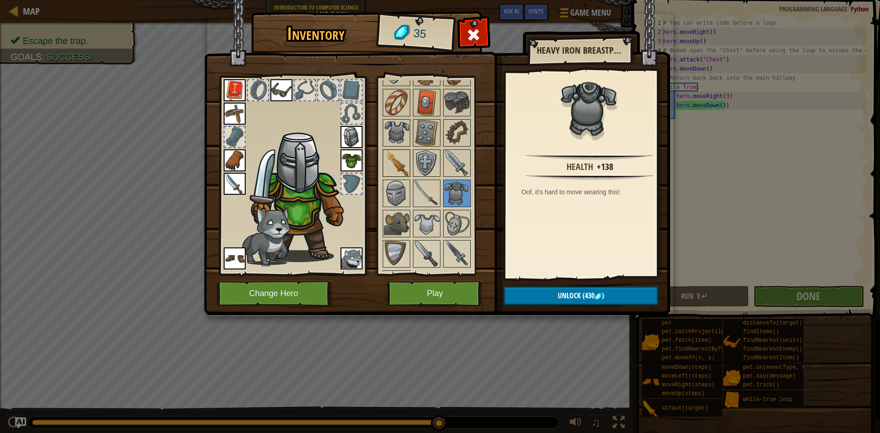
click at [387, 164] on img at bounding box center [397, 163] width 26 height 26
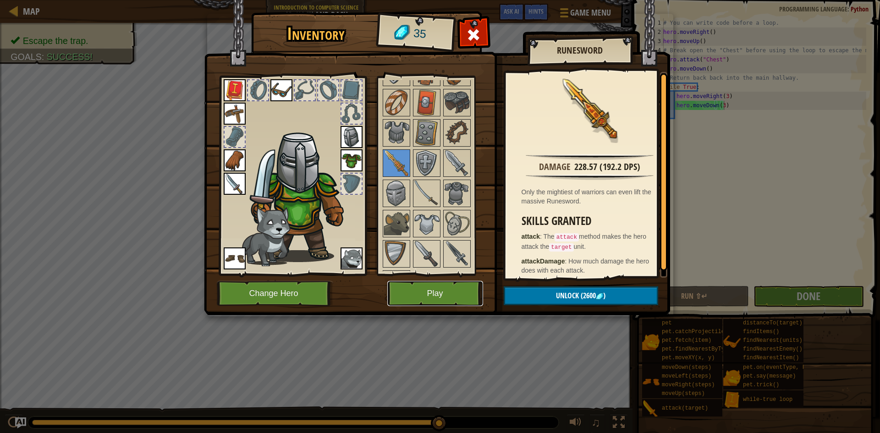
click at [419, 297] on button "Play" at bounding box center [435, 293] width 96 height 25
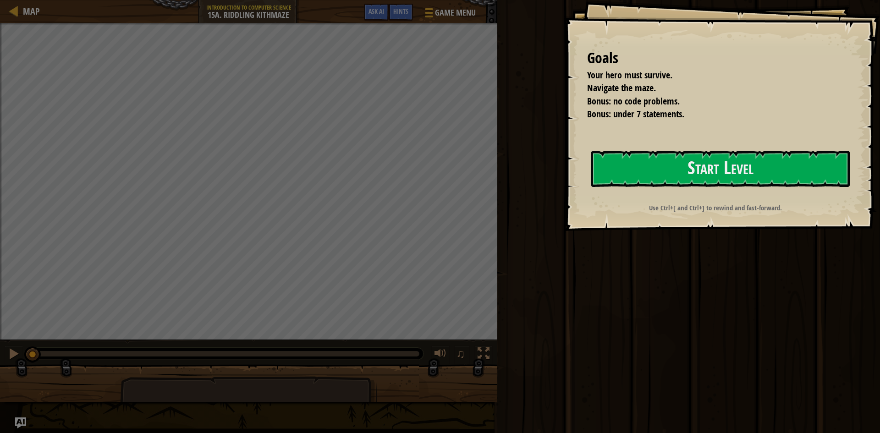
click at [665, 139] on div "Goals Your hero must survive. Navigate the maze. Bonus: no code problems. Bonus…" at bounding box center [722, 115] width 316 height 231
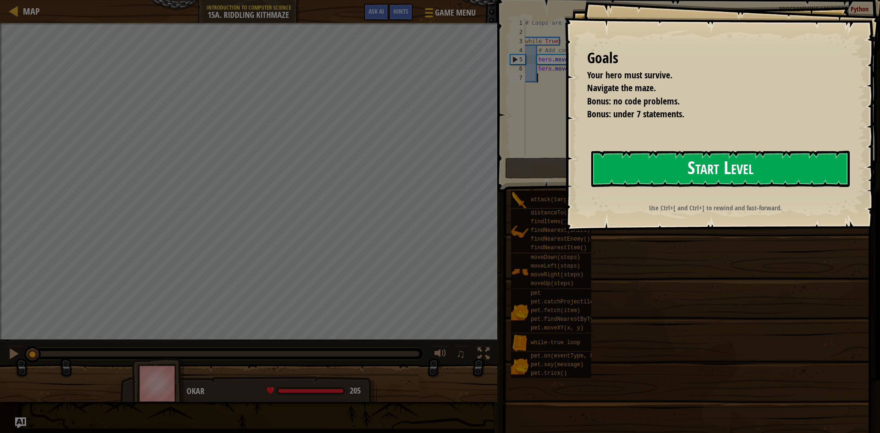
click at [663, 159] on button "Start Level" at bounding box center [720, 169] width 258 height 36
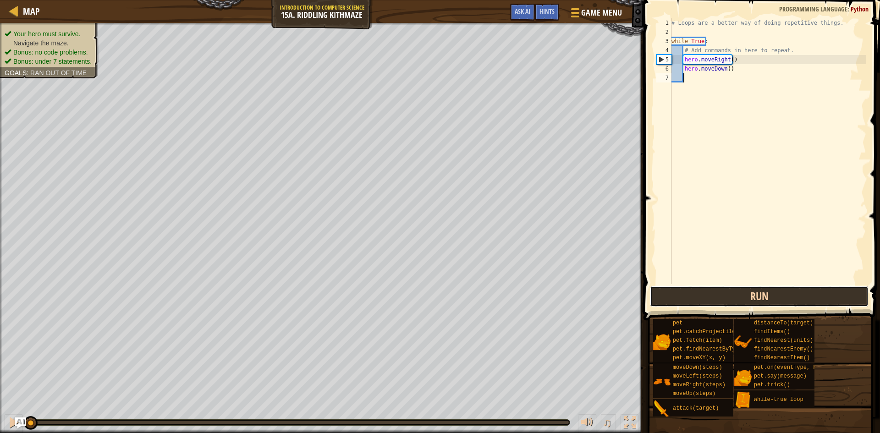
click at [678, 290] on button "Run" at bounding box center [759, 296] width 219 height 21
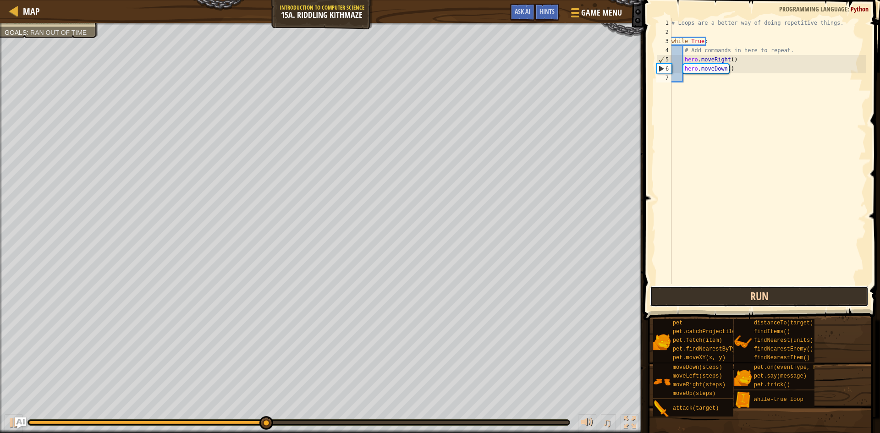
click at [693, 288] on button "Run" at bounding box center [759, 296] width 219 height 21
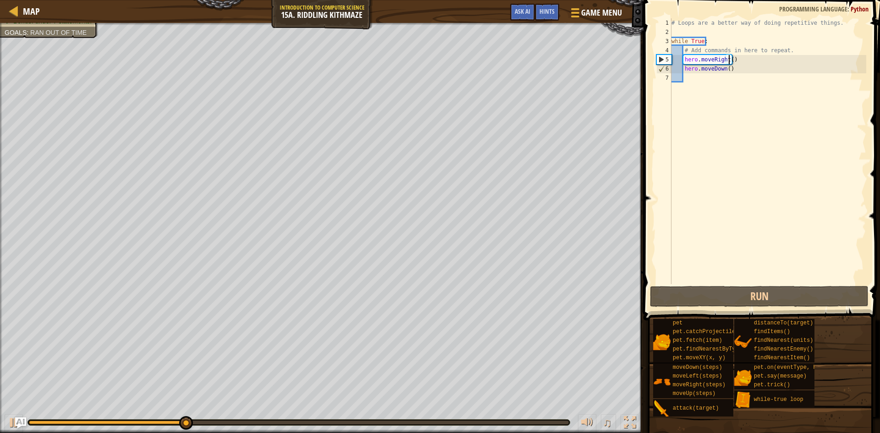
click at [729, 60] on div "# Loops are a better way of doing repetitive things. while True : # Add command…" at bounding box center [768, 160] width 197 height 284
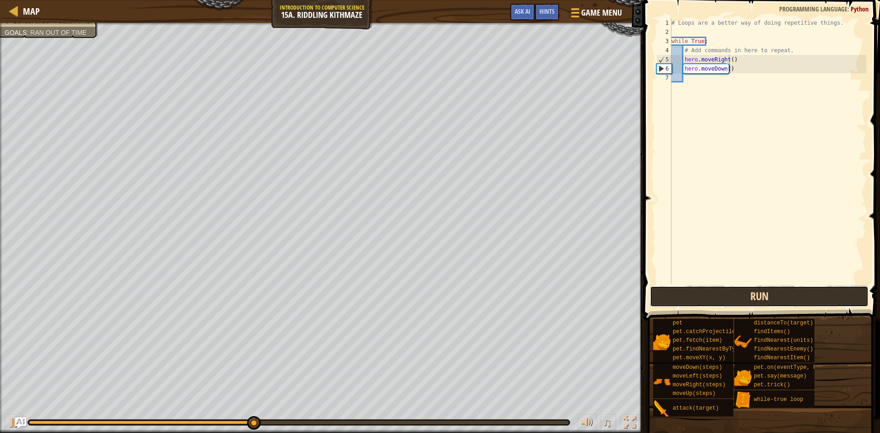
click at [750, 293] on button "Run" at bounding box center [759, 296] width 219 height 21
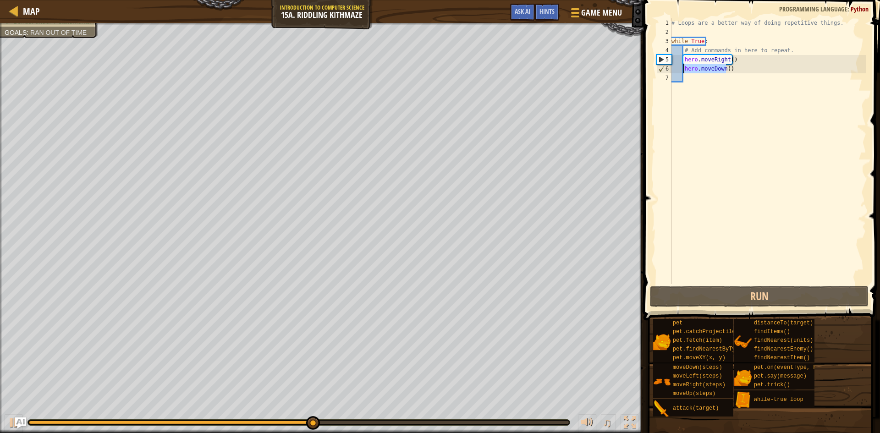
drag, startPoint x: 727, startPoint y: 70, endPoint x: 683, endPoint y: 70, distance: 44.5
click at [683, 70] on div "# Loops are a better way of doing repetitive things. while True : # Add command…" at bounding box center [768, 160] width 197 height 284
type textarea "hero.moveDown()"
click at [693, 28] on div "# Loops are a better way of doing repetitive things. while True : # Add command…" at bounding box center [768, 160] width 197 height 284
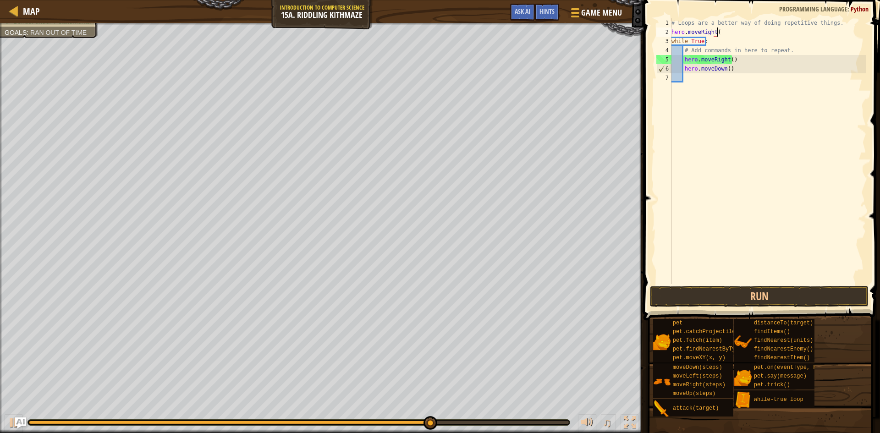
scroll to position [4, 4]
drag, startPoint x: 743, startPoint y: 60, endPoint x: 682, endPoint y: 58, distance: 61.0
click at [682, 58] on div "# Loops are a better way of doing repetitive things. hero . moveRight ( ) while…" at bounding box center [768, 160] width 197 height 284
type textarea "hero.moveRight()"
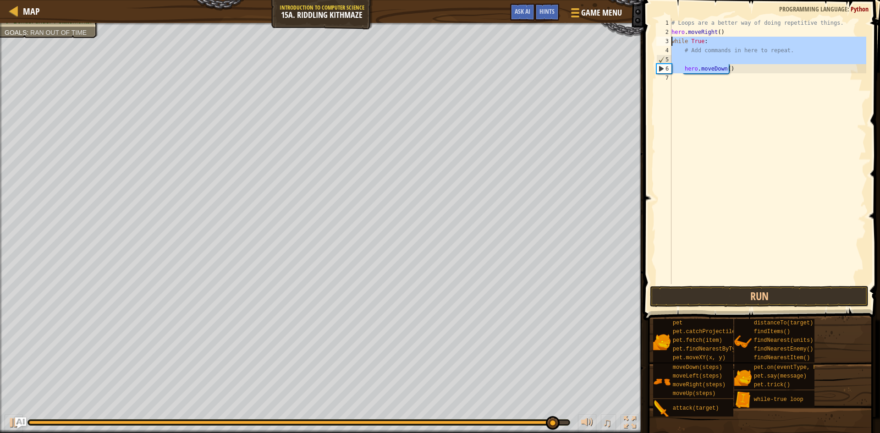
drag, startPoint x: 735, startPoint y: 73, endPoint x: 667, endPoint y: 38, distance: 76.6
click at [667, 38] on div "hero.moveDown() 1 2 3 4 5 6 7 # Loops are a better way of doing repetitive thin…" at bounding box center [760, 151] width 212 height 266
type textarea "while True: # Add commands in here to repeat."
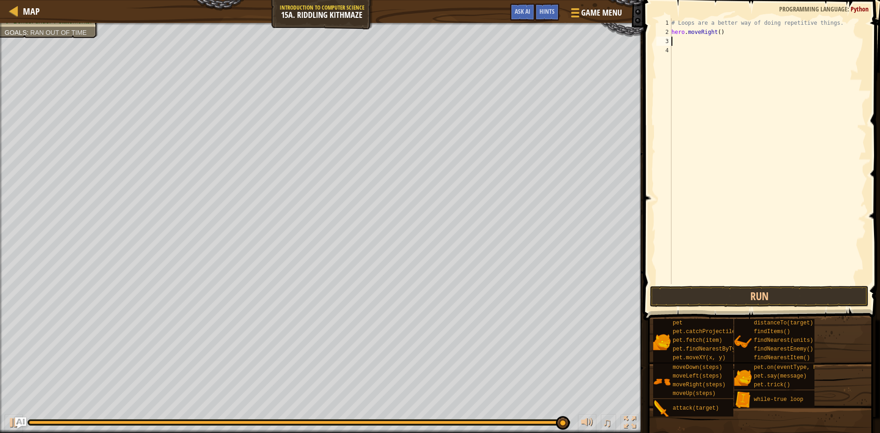
scroll to position [4, 0]
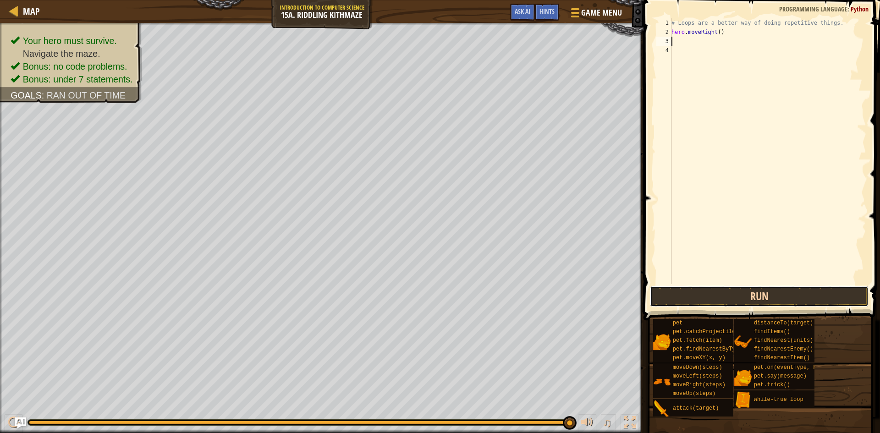
click at [809, 289] on button "Run" at bounding box center [759, 296] width 219 height 21
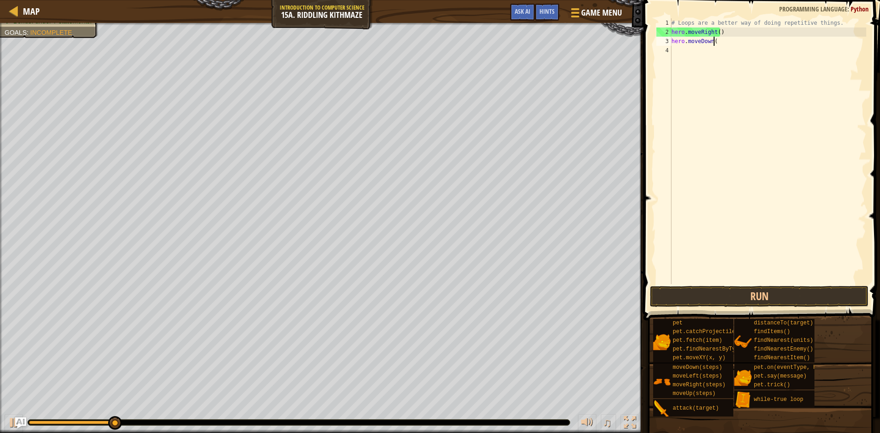
scroll to position [4, 3]
type textarea "hero.moveDown()"
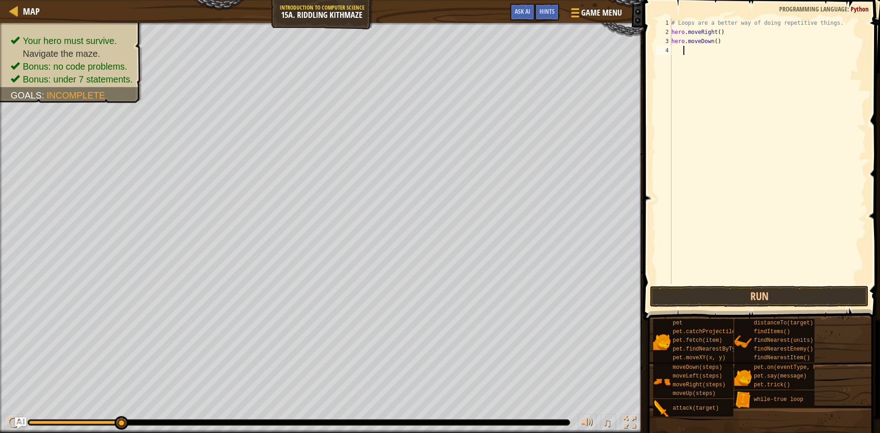
click at [724, 52] on div "# Loops are a better way of doing repetitive things. hero . moveRight ( ) hero …" at bounding box center [768, 160] width 197 height 284
click at [680, 50] on div "# Loops are a better way of doing repetitive things. hero . moveRight ( ) hero …" at bounding box center [768, 160] width 197 height 284
click at [678, 49] on div "# Loops are a better way of doing repetitive things. hero . moveRight ( ) hero …" at bounding box center [768, 160] width 197 height 284
click at [671, 49] on div "# Loops are a better way of doing repetitive things. hero . moveRight ( ) hero …" at bounding box center [768, 160] width 197 height 284
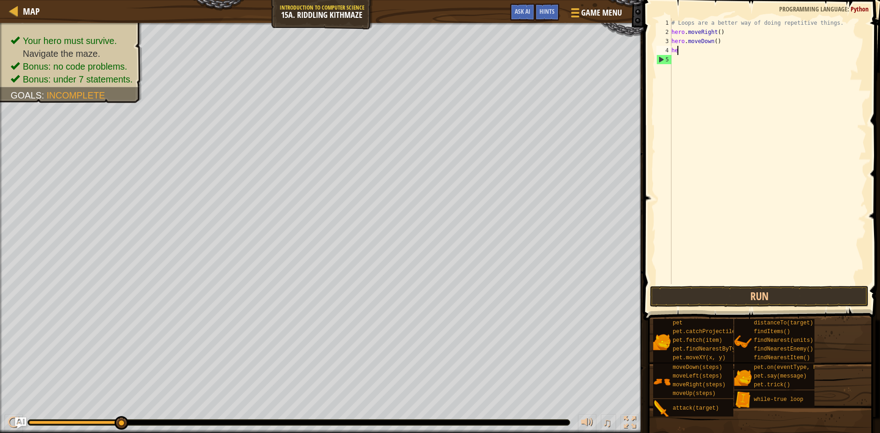
scroll to position [4, 1]
type textarea "h"
type textarea "while True:"
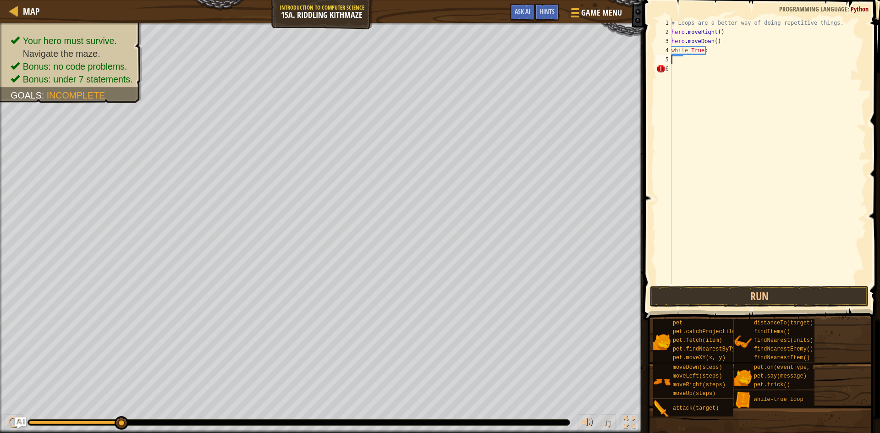
type textarea "while True:"
type textarea "j"
type textarea "hero.moveRight(2)"
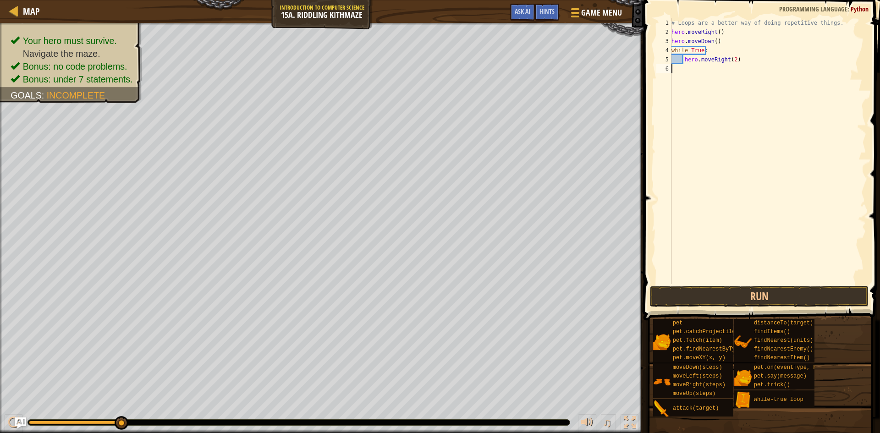
click at [732, 70] on div "# Loops are a better way of doing repetitive things. hero . moveRight ( ) hero …" at bounding box center [768, 160] width 197 height 284
click at [738, 52] on div "# Loops are a better way of doing repetitive things. hero . moveRight ( ) hero …" at bounding box center [768, 160] width 197 height 284
click at [738, 58] on div "# Loops are a better way of doing repetitive things. hero . moveRight ( ) hero …" at bounding box center [768, 160] width 197 height 284
type textarea "hero.moveRight(2)"
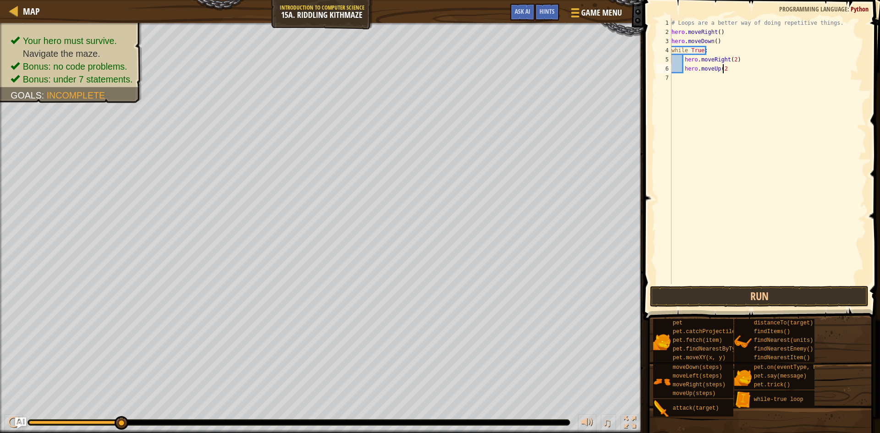
scroll to position [4, 4]
click at [708, 300] on button "Run" at bounding box center [759, 296] width 219 height 21
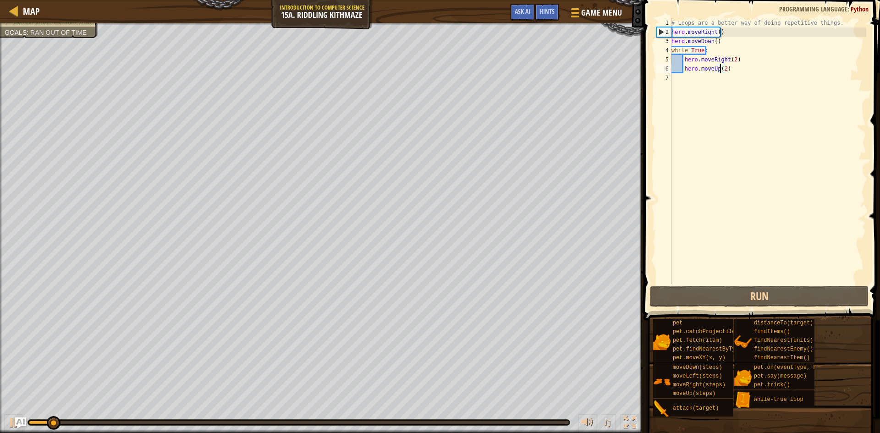
click at [720, 72] on div "# Loops are a better way of doing repetitive things. hero . moveRight ( ) hero …" at bounding box center [768, 160] width 197 height 284
click at [722, 70] on div "# Loops are a better way of doing repetitive things. hero . moveRight ( ) hero …" at bounding box center [768, 160] width 197 height 284
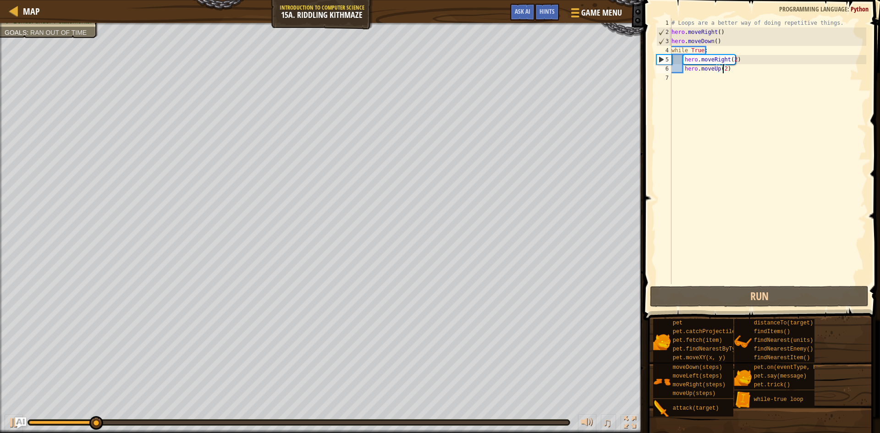
scroll to position [4, 4]
click at [791, 303] on button "Run" at bounding box center [759, 296] width 219 height 21
click at [738, 70] on div "# Loops are a better way of doing repetitive things. hero . moveRight ( ) hero …" at bounding box center [768, 160] width 197 height 284
click at [733, 56] on div "# Loops are a better way of doing repetitive things. hero . moveRight ( ) hero …" at bounding box center [768, 160] width 197 height 284
type textarea "hero.moveRight(2)"
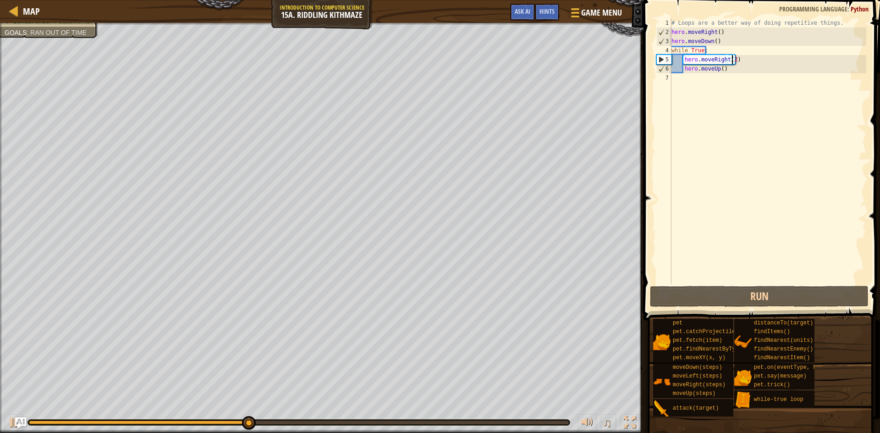
click at [741, 79] on div "# Loops are a better way of doing repetitive things. hero . moveRight ( ) hero …" at bounding box center [768, 160] width 197 height 284
click at [740, 71] on div "# Loops are a better way of doing repetitive things. hero . moveRight ( ) hero …" at bounding box center [768, 160] width 197 height 284
type textarea "hero.moveUp()"
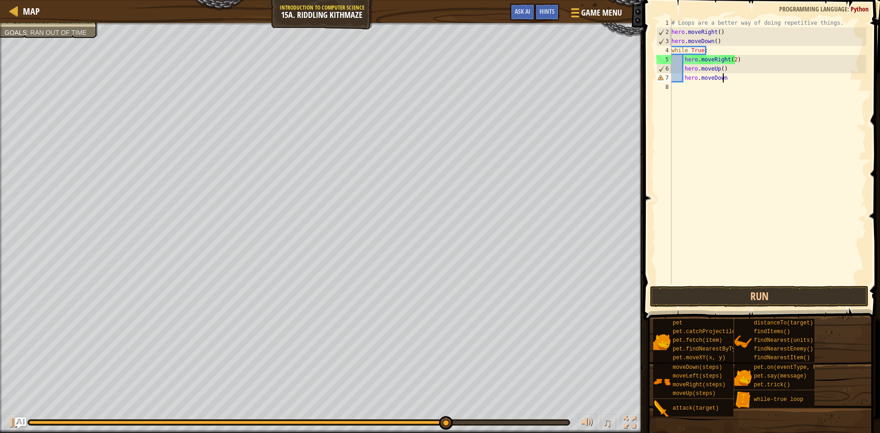
scroll to position [4, 4]
click at [783, 298] on button "Run" at bounding box center [759, 296] width 219 height 21
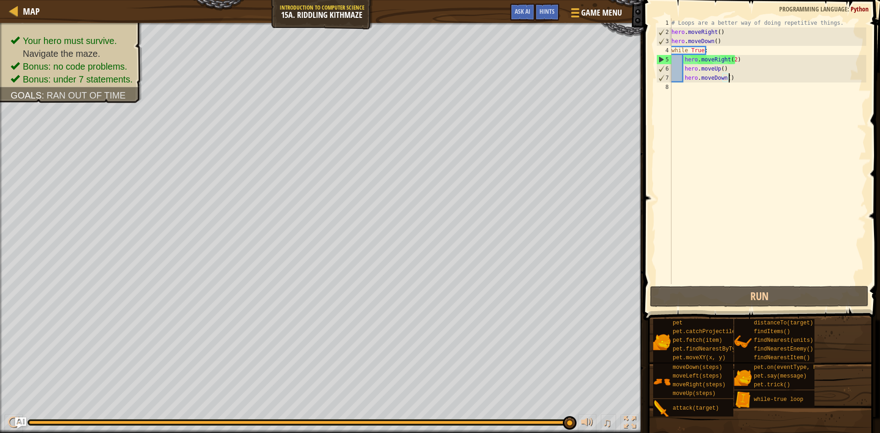
click at [729, 79] on div "# Loops are a better way of doing repetitive things. hero . moveRight ( ) hero …" at bounding box center [768, 160] width 197 height 284
click at [518, 89] on div "Map Introduction to Computer Science 15a. Riddling Kithmaze Game Menu Done Hint…" at bounding box center [440, 216] width 880 height 433
drag, startPoint x: 773, startPoint y: 77, endPoint x: 683, endPoint y: 79, distance: 89.8
click at [683, 79] on div "# Loops are a better way of doing repetitive things. hero . moveRight ( ) hero …" at bounding box center [768, 160] width 197 height 284
type textarea "hero.moveDown()"
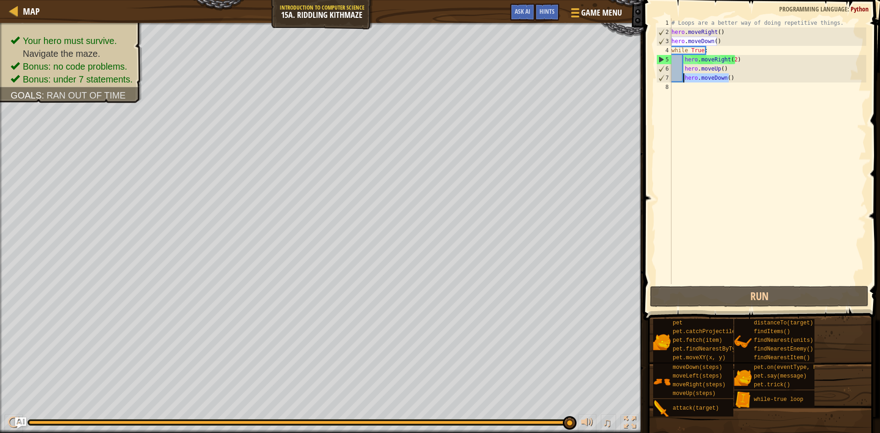
scroll to position [4, 0]
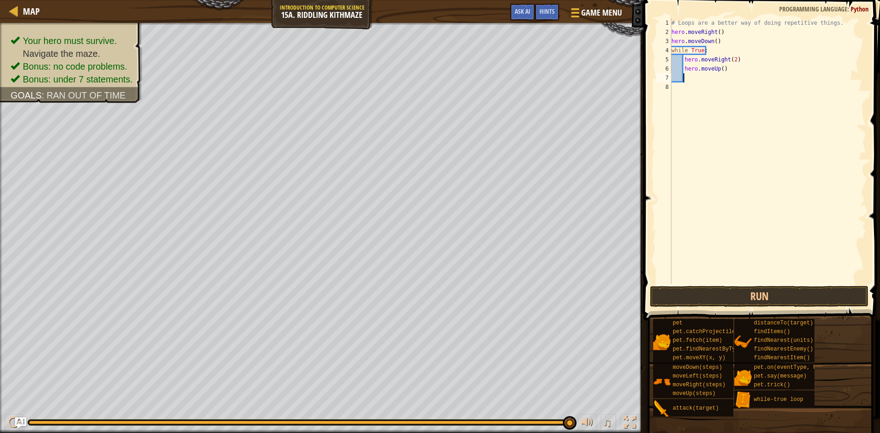
click at [717, 40] on div "# Loops are a better way of doing repetitive things. hero . moveRight ( ) hero …" at bounding box center [768, 160] width 197 height 284
type textarea "hero.moveDown()"
type textarea "h"
click at [688, 101] on div "# Loops are a better way of doing repetitive things. hero . moveRight ( ) hero …" at bounding box center [768, 160] width 197 height 284
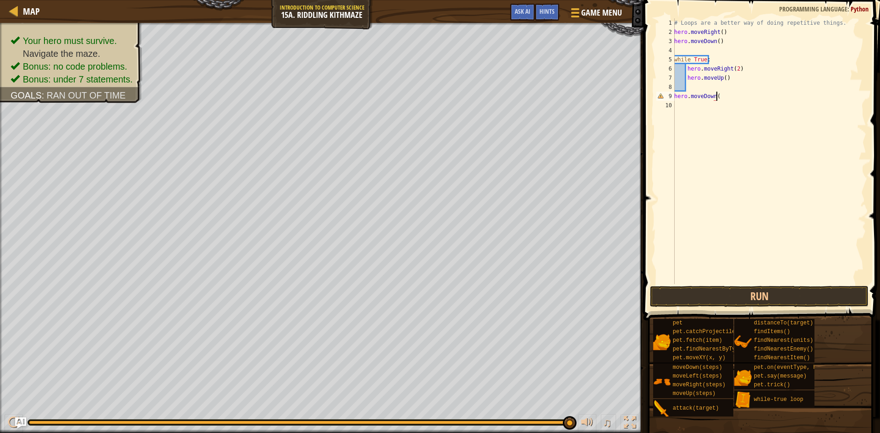
scroll to position [4, 3]
type textarea "hero.moveDown()"
click at [700, 307] on button "Run" at bounding box center [759, 296] width 219 height 21
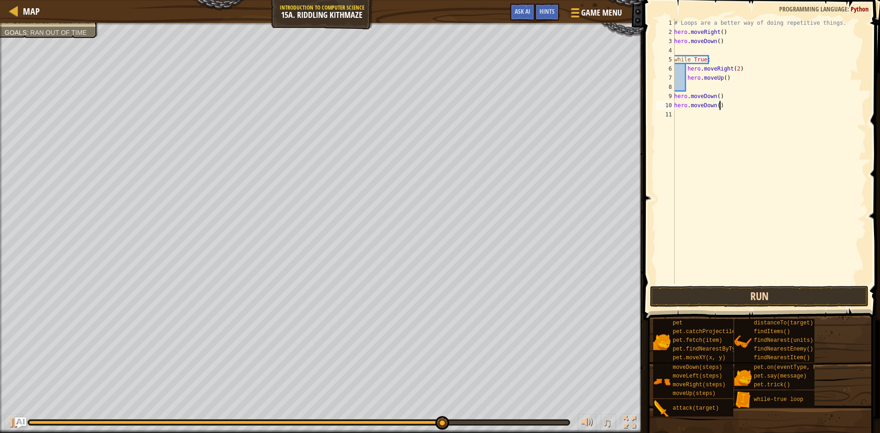
type textarea "hero.moveDown()"
click at [795, 295] on button "Run" at bounding box center [759, 296] width 219 height 21
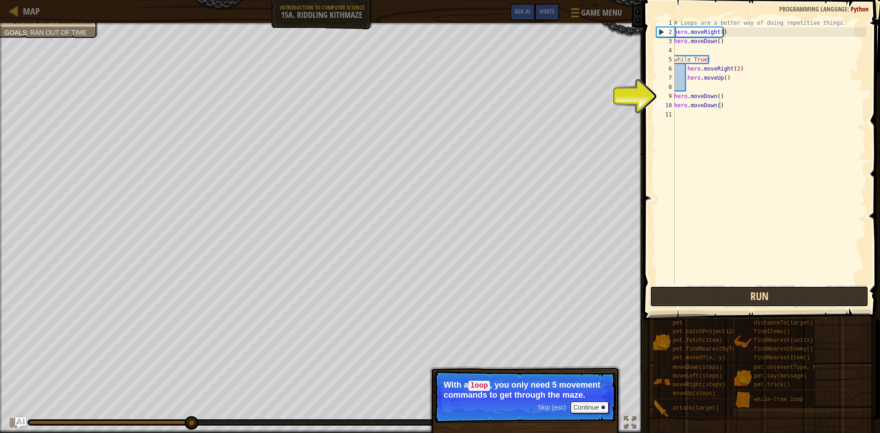
click at [795, 295] on button "Run" at bounding box center [759, 296] width 219 height 21
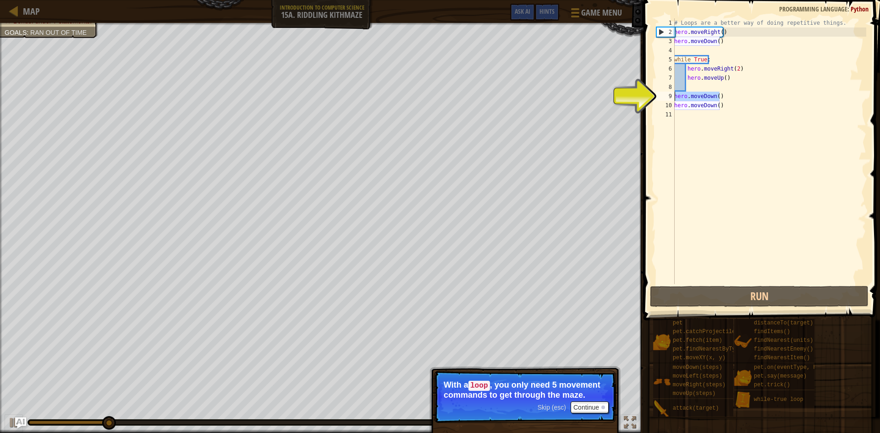
drag, startPoint x: 731, startPoint y: 99, endPoint x: 672, endPoint y: 95, distance: 58.7
click at [672, 95] on div "hero.moveDown() 1 2 3 4 5 6 7 8 9 10 11 # Loops are a better way of doing repet…" at bounding box center [760, 151] width 212 height 266
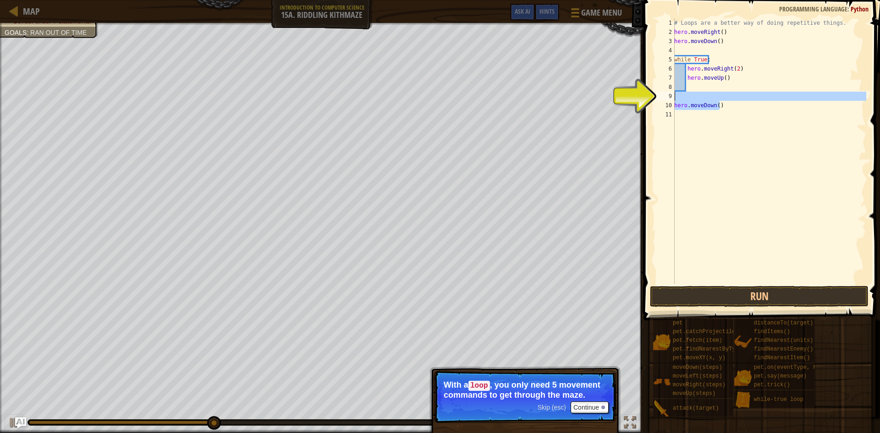
drag, startPoint x: 729, startPoint y: 105, endPoint x: 676, endPoint y: 97, distance: 53.7
click at [676, 97] on div "# Loops are a better way of doing repetitive things. hero . moveRight ( ) hero …" at bounding box center [769, 160] width 194 height 284
type textarea "hero.moveDown()"
click at [724, 94] on div "# Loops are a better way of doing repetitive things. hero . moveRight ( ) hero …" at bounding box center [769, 160] width 194 height 284
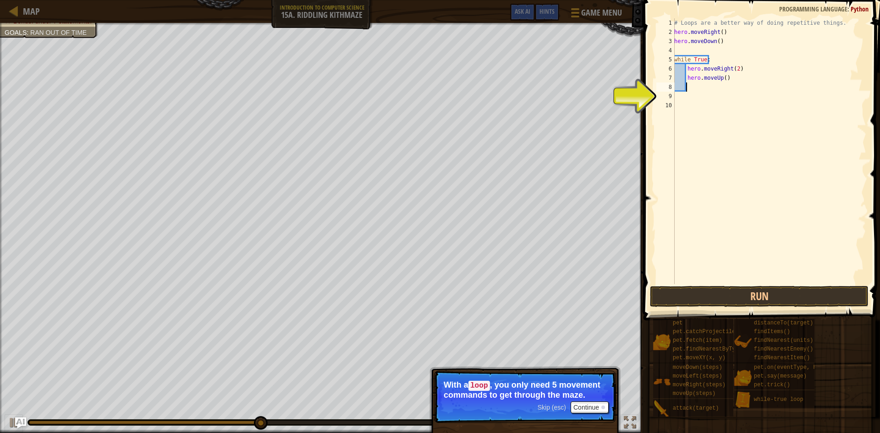
click at [726, 85] on div "# Loops are a better way of doing repetitive things. hero . moveRight ( ) hero …" at bounding box center [769, 160] width 194 height 284
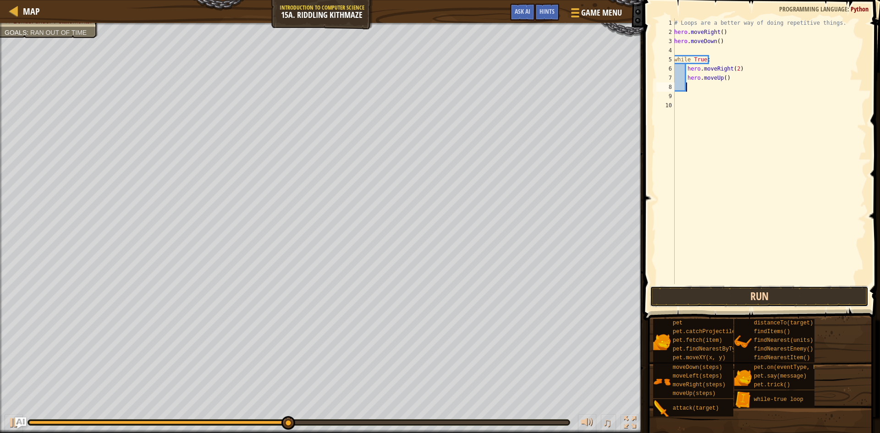
click at [712, 291] on button "Run" at bounding box center [759, 296] width 219 height 21
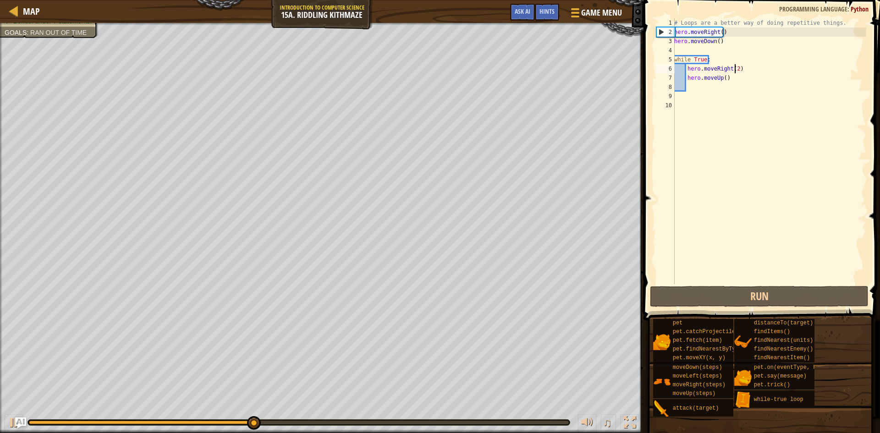
click at [734, 66] on div "# Loops are a better way of doing repetitive things. hero . moveRight ( ) hero …" at bounding box center [769, 160] width 194 height 284
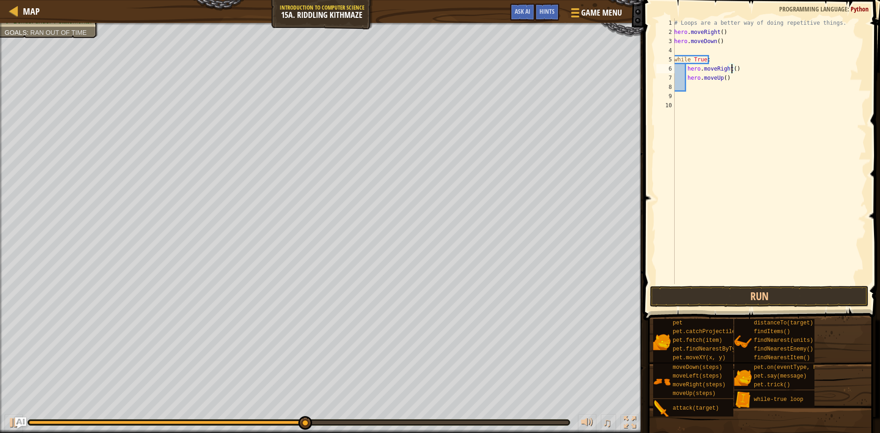
scroll to position [4, 5]
type textarea "hero.moveRight(1)"
click at [761, 296] on button "Run" at bounding box center [759, 296] width 219 height 21
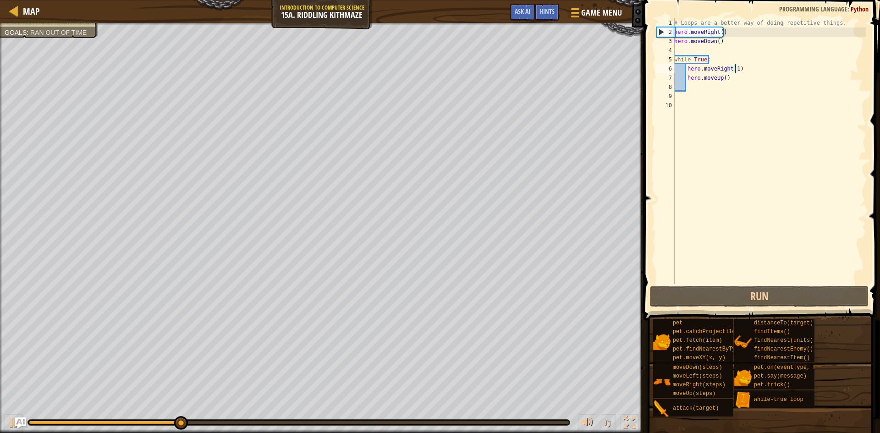
scroll to position [4, 0]
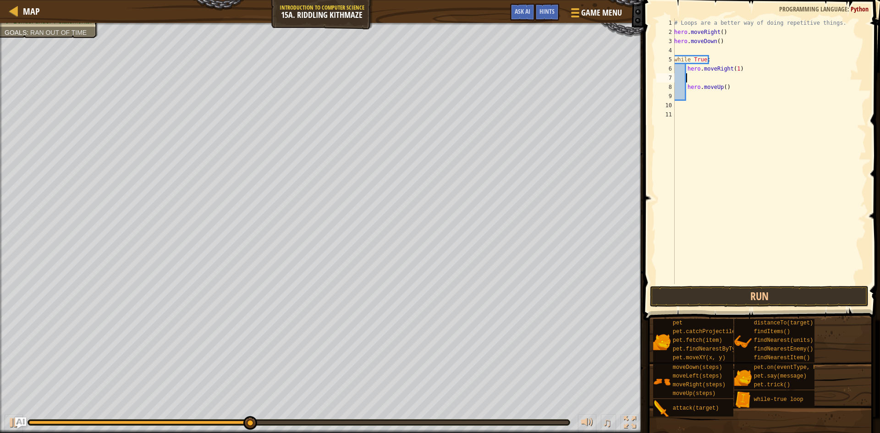
type textarea "`"
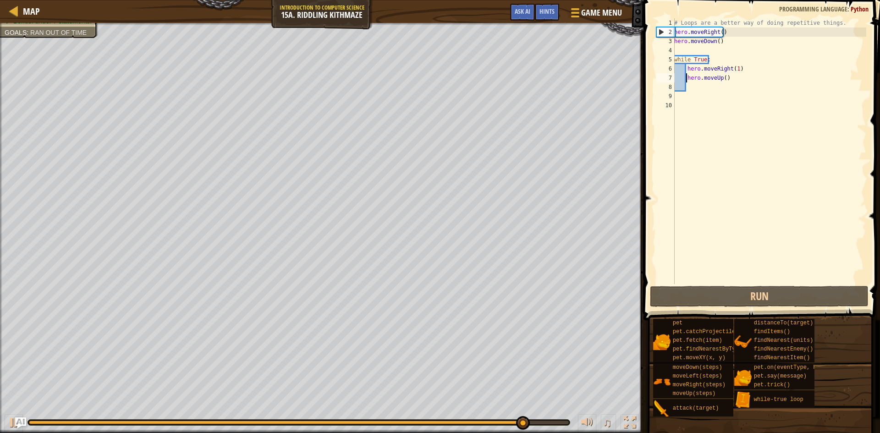
type textarea "hero.moveUp()"
click at [16, 5] on div at bounding box center [13, 10] width 11 height 11
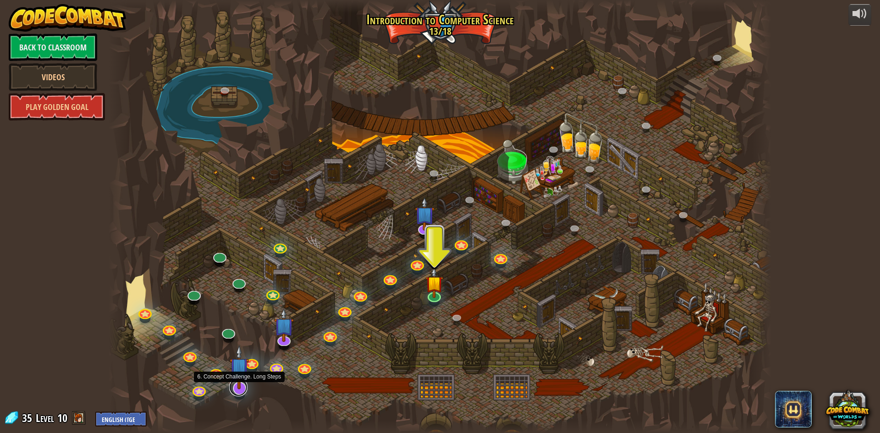
click at [239, 390] on link at bounding box center [238, 387] width 18 height 18
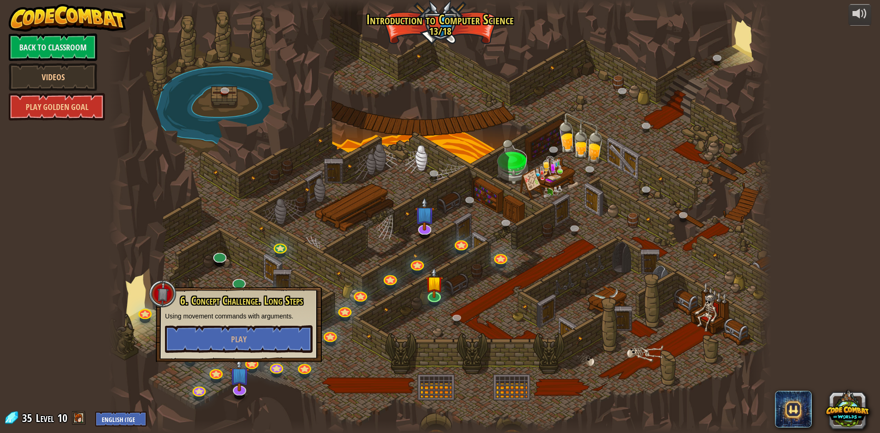
click at [257, 324] on div "6. Concept Challenge. Long Steps Using movement commands with arguments. Play" at bounding box center [239, 324] width 148 height 58
click at [244, 337] on span "Play" at bounding box center [239, 339] width 16 height 11
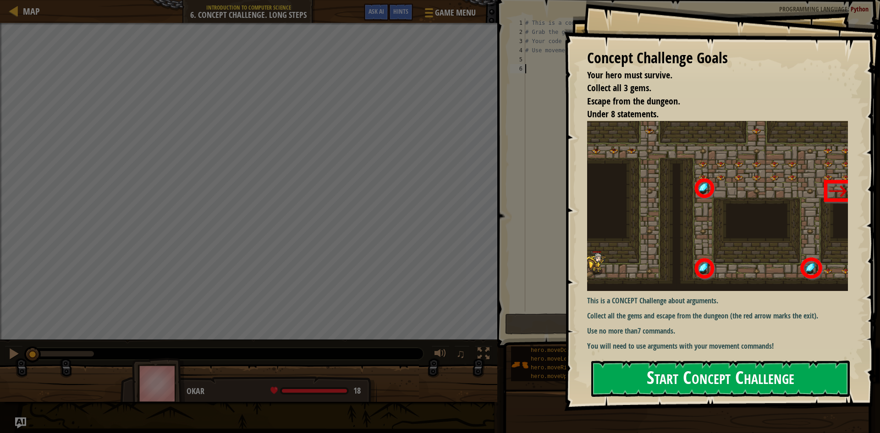
click at [685, 389] on button "Start Concept Challenge" at bounding box center [720, 379] width 258 height 36
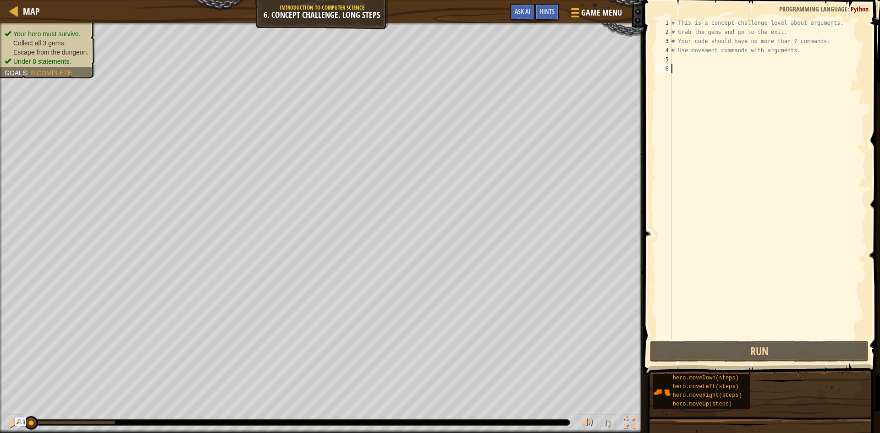
click at [740, 60] on div "# This is a concept challenge level about arguments. # Grab the gems and go to …" at bounding box center [768, 187] width 197 height 339
click at [779, 344] on button "Run" at bounding box center [759, 351] width 219 height 21
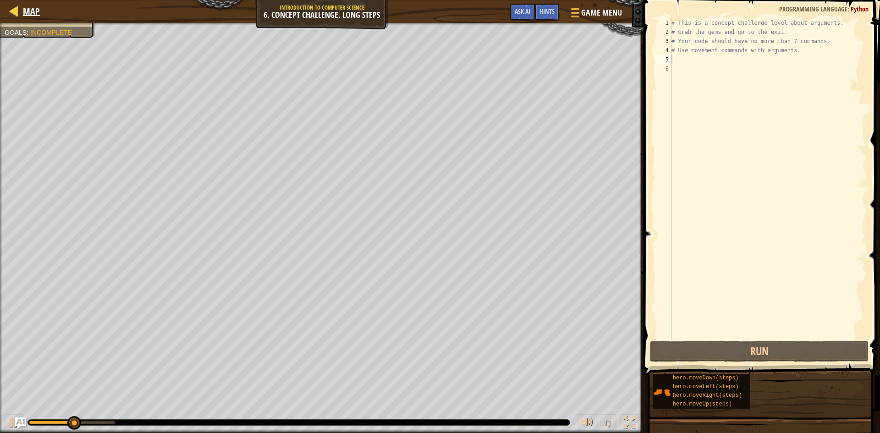
click at [29, 18] on div "Map" at bounding box center [29, 11] width 22 height 23
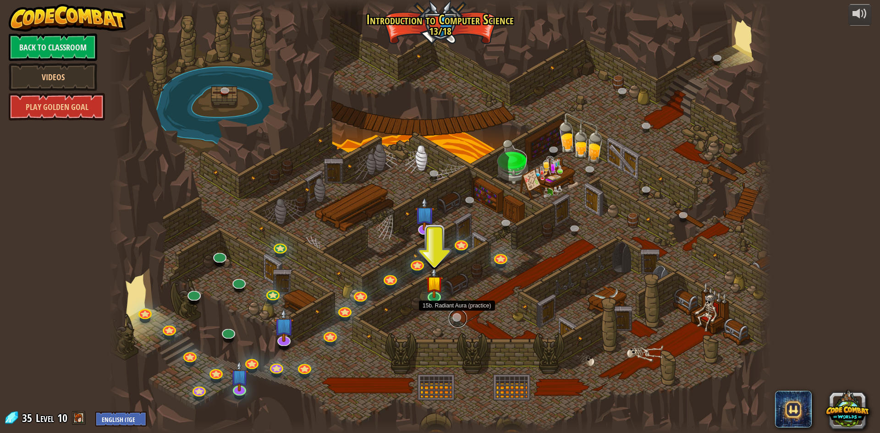
click at [462, 319] on link at bounding box center [458, 318] width 18 height 18
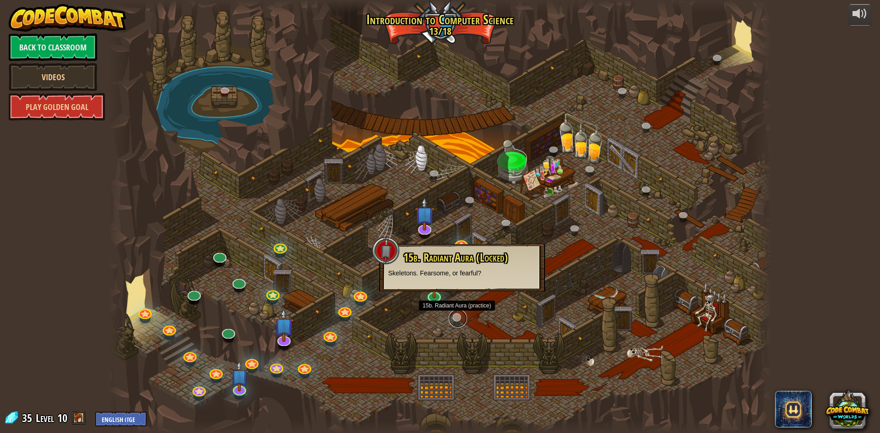
click at [462, 319] on link at bounding box center [458, 318] width 18 height 18
click at [458, 316] on link at bounding box center [458, 318] width 18 height 18
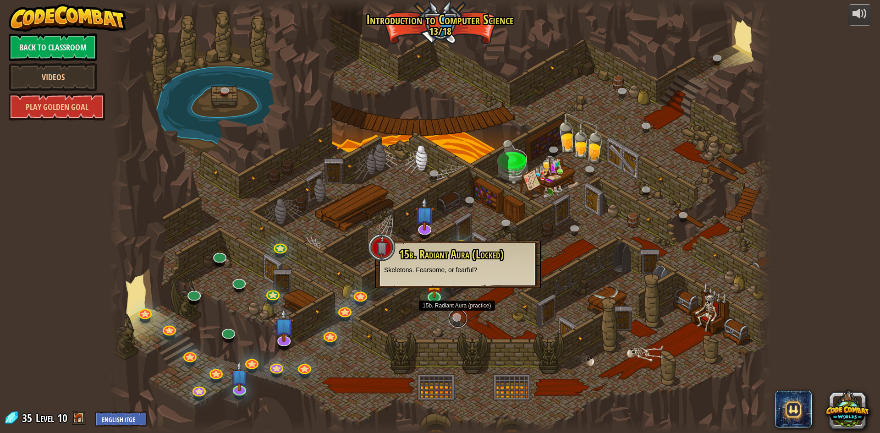
click at [458, 316] on link at bounding box center [458, 318] width 18 height 18
click at [435, 299] on link at bounding box center [433, 294] width 18 height 18
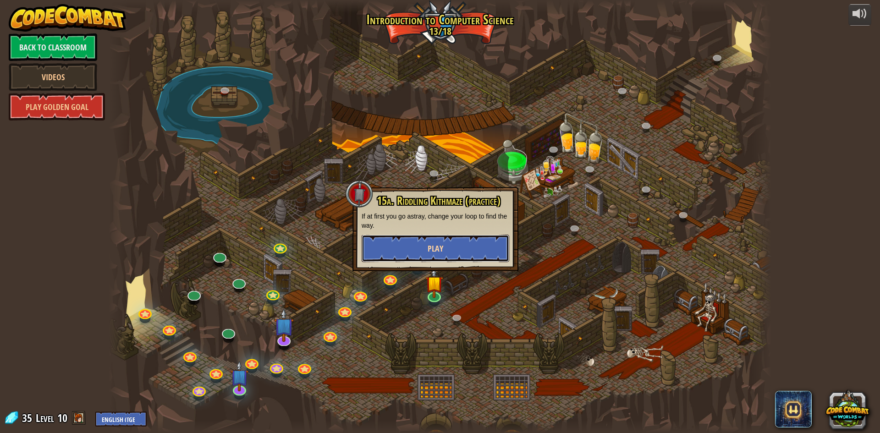
click at [437, 254] on span "Play" at bounding box center [436, 248] width 16 height 11
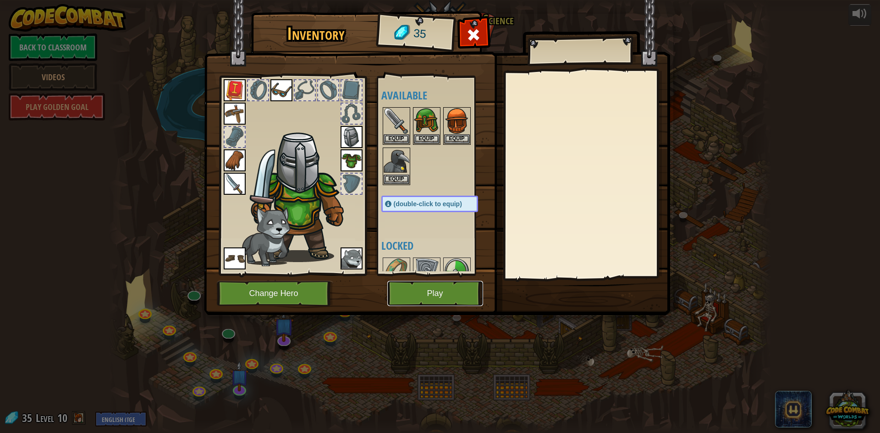
click at [393, 287] on button "Play" at bounding box center [435, 293] width 96 height 25
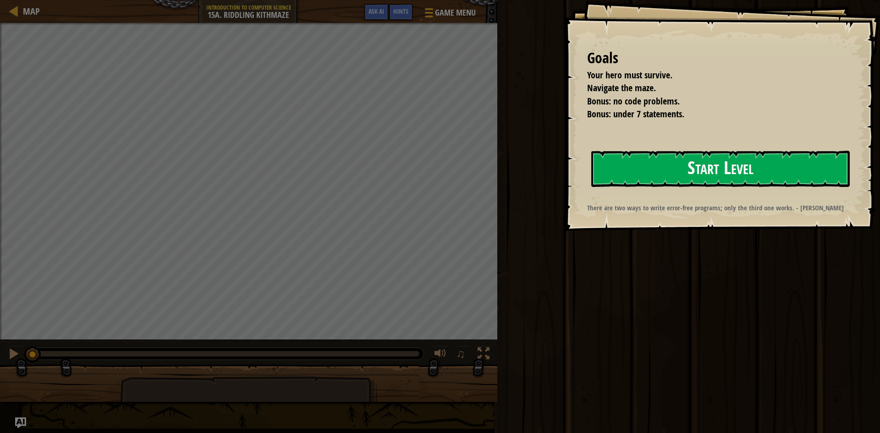
click at [619, 161] on button "Start Level" at bounding box center [720, 169] width 258 height 36
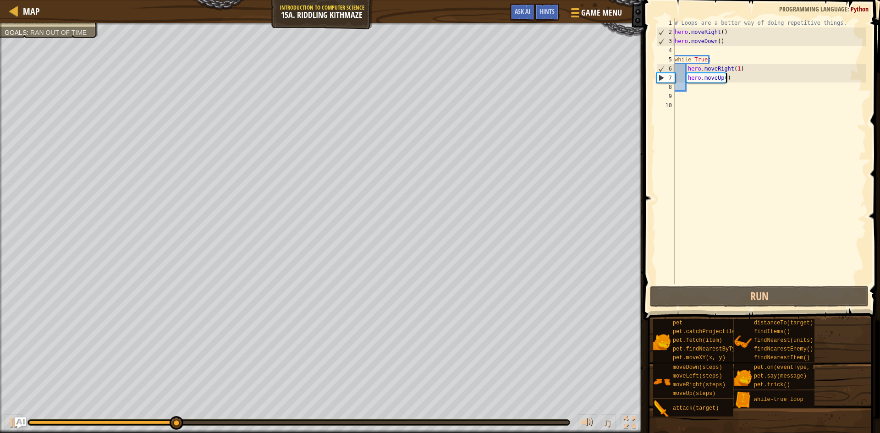
click at [726, 76] on div "# Loops are a better way of doing repetitive things. hero . moveRight ( ) hero …" at bounding box center [769, 160] width 193 height 284
click at [731, 78] on div "# Loops are a better way of doing repetitive things. hero . moveRight ( ) hero …" at bounding box center [769, 160] width 193 height 284
click at [735, 285] on span at bounding box center [763, 146] width 244 height 347
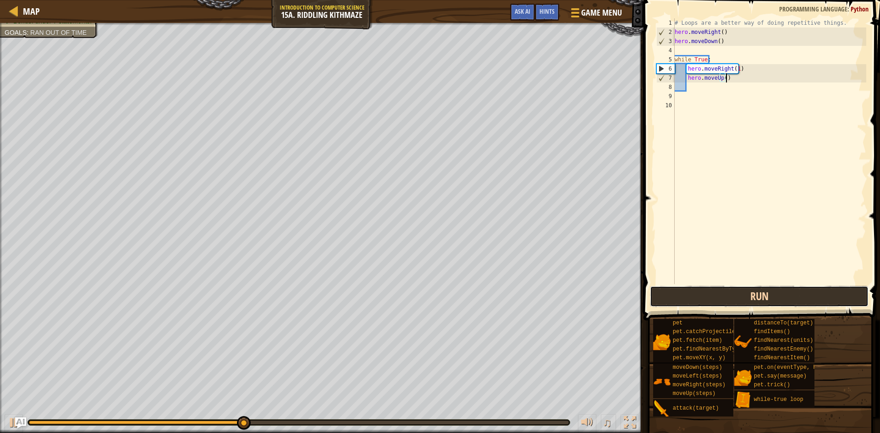
click at [735, 288] on button "Run" at bounding box center [759, 296] width 219 height 21
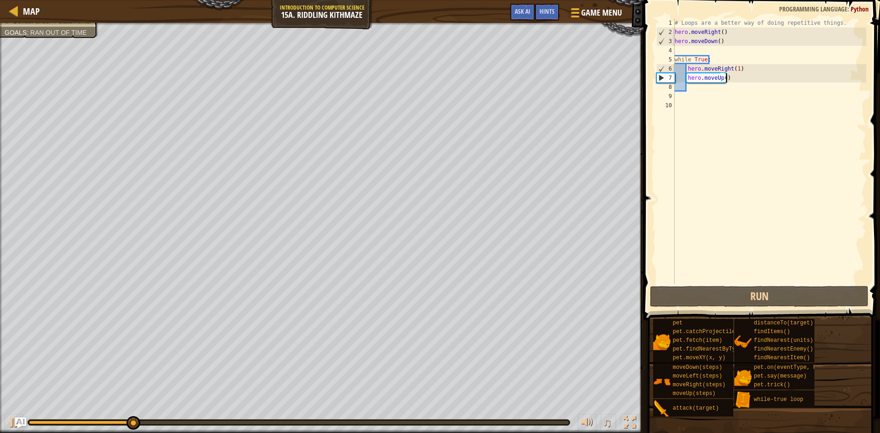
click at [733, 38] on div "# Loops are a better way of doing repetitive things. hero . moveRight ( ) hero …" at bounding box center [769, 160] width 193 height 284
type textarea "hero.moveDown()"
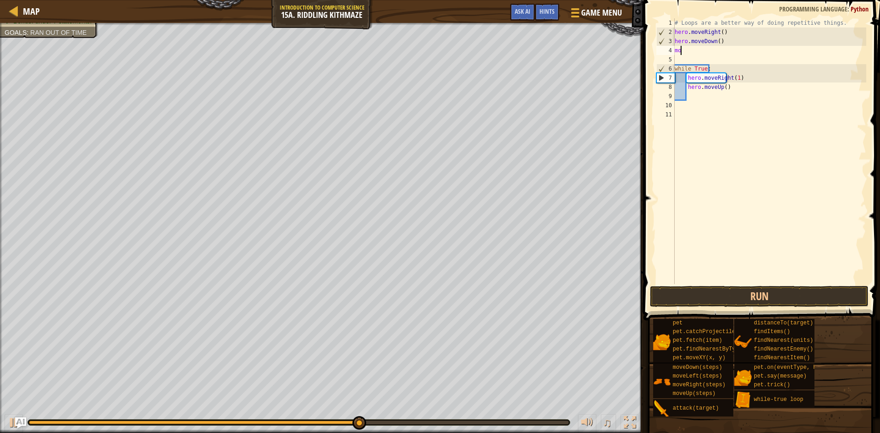
scroll to position [4, 0]
type textarea "m"
type textarea "h"
click at [736, 77] on div "# Loops are a better way of doing repetitive things. hero . moveRight ( ) hero …" at bounding box center [769, 160] width 193 height 284
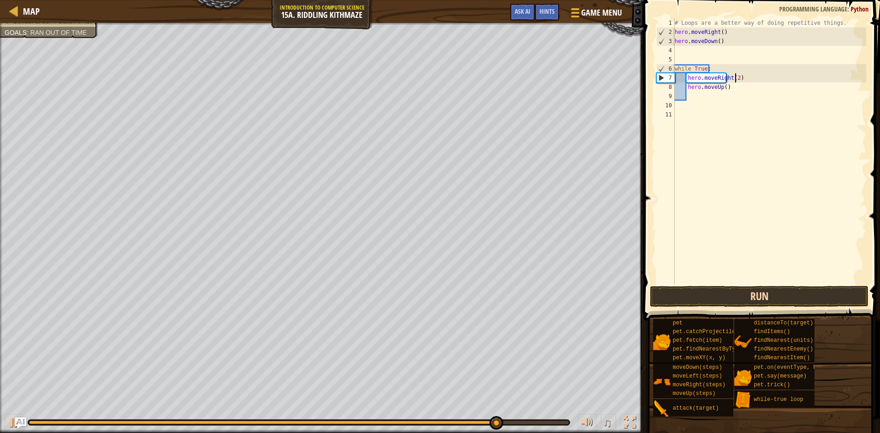
type textarea "hero.moveRight(2)"
click at [720, 297] on button "Run" at bounding box center [759, 296] width 219 height 21
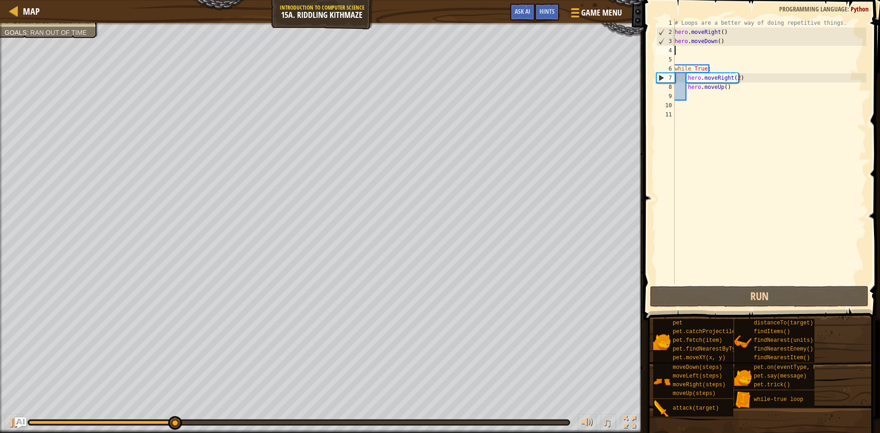
click at [683, 48] on div "# Loops are a better way of doing repetitive things. hero . moveRight ( ) hero …" at bounding box center [769, 160] width 193 height 284
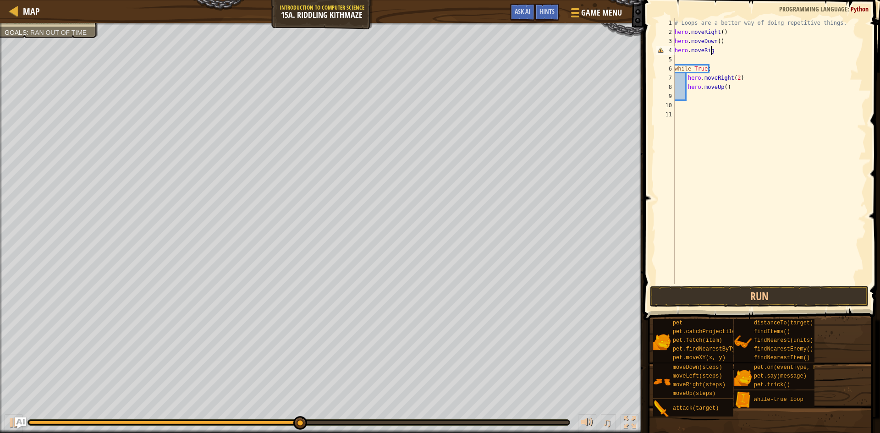
scroll to position [4, 3]
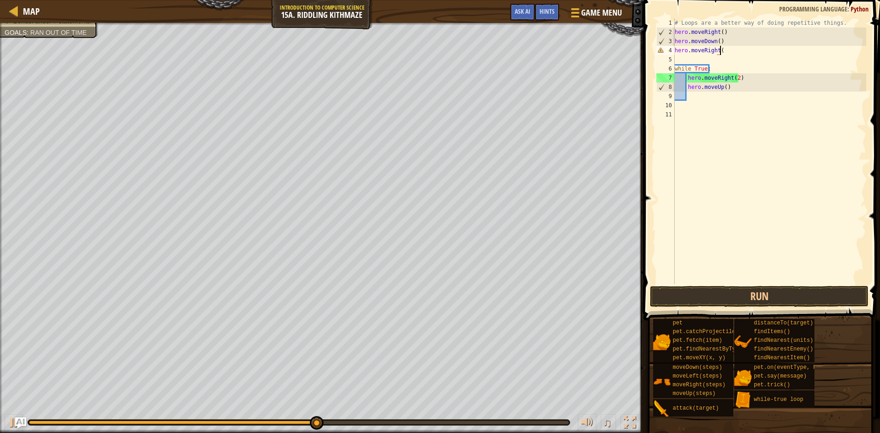
type textarea "hero.moveRight()"
click at [783, 283] on div "# Loops are a better way of doing repetitive things. hero . moveRight ( ) hero …" at bounding box center [769, 160] width 193 height 284
click at [779, 286] on button "Run" at bounding box center [759, 296] width 219 height 21
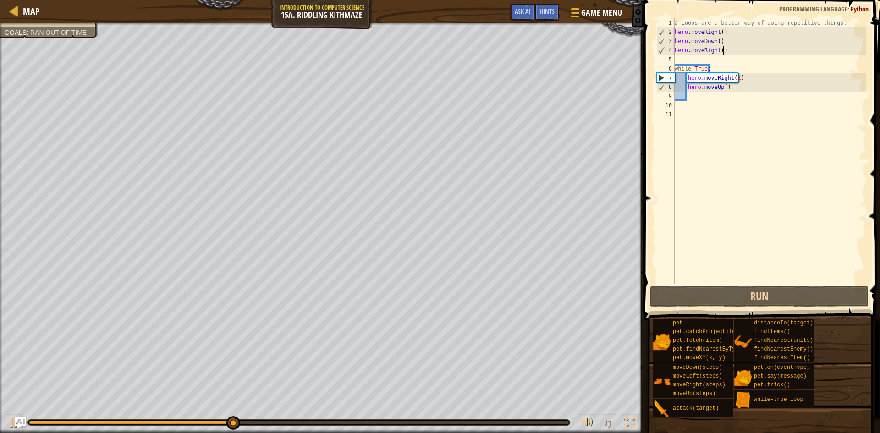
click at [730, 50] on div "# Loops are a better way of doing repetitive things. hero . moveRight ( ) hero …" at bounding box center [769, 160] width 193 height 284
type textarea "hero.moveRight()"
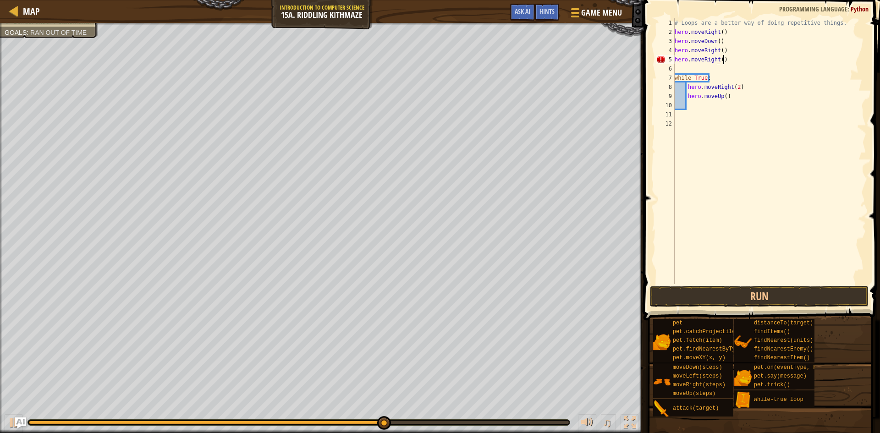
scroll to position [4, 4]
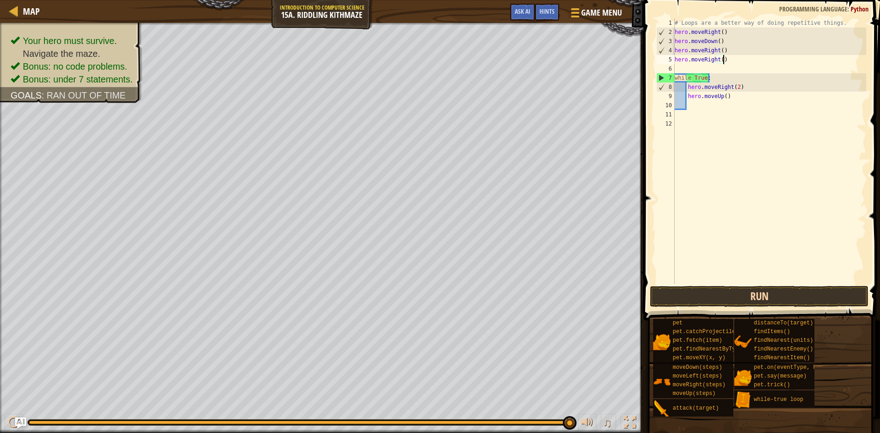
type textarea "hero.moveRight()"
click at [740, 291] on button "Run" at bounding box center [759, 296] width 219 height 21
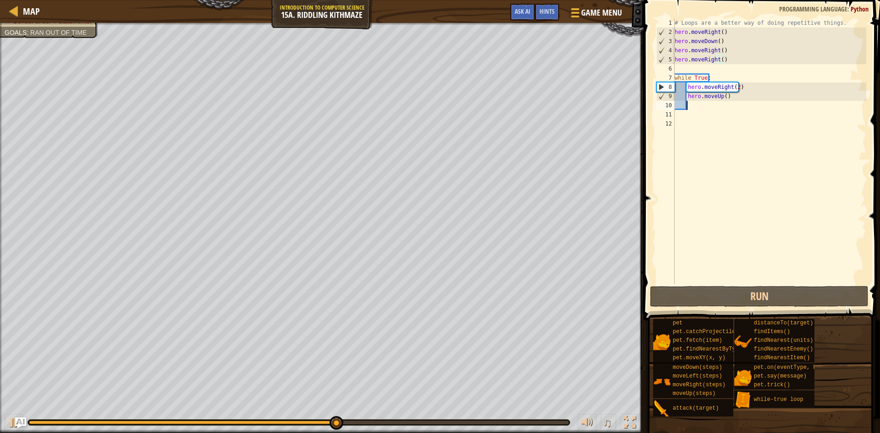
click at [705, 106] on div "# Loops are a better way of doing repetitive things. hero . moveRight ( ) hero …" at bounding box center [769, 160] width 193 height 284
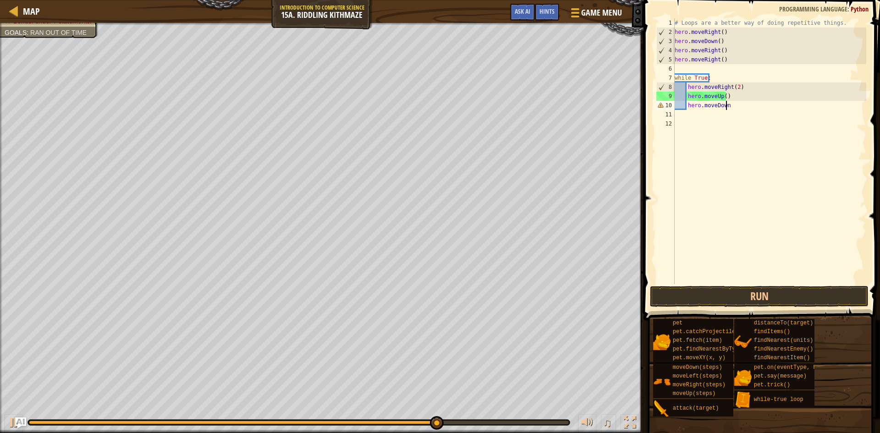
scroll to position [4, 4]
click at [749, 291] on button "Run" at bounding box center [759, 296] width 219 height 21
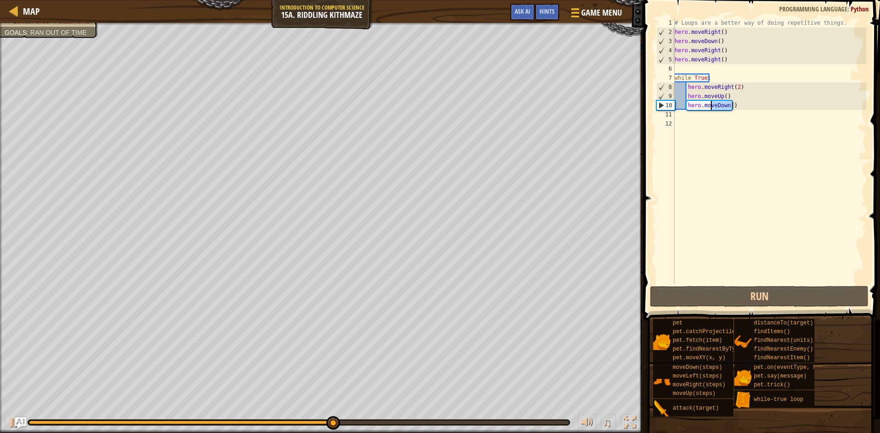
drag, startPoint x: 782, startPoint y: 106, endPoint x: 710, endPoint y: 102, distance: 72.1
click at [710, 102] on div "# Loops are a better way of doing repetitive things. hero . moveRight ( ) hero …" at bounding box center [769, 160] width 193 height 284
drag, startPoint x: 710, startPoint y: 102, endPoint x: 735, endPoint y: 107, distance: 26.2
click at [735, 107] on div "# Loops are a better way of doing repetitive things. hero . moveRight ( ) hero …" at bounding box center [769, 160] width 193 height 284
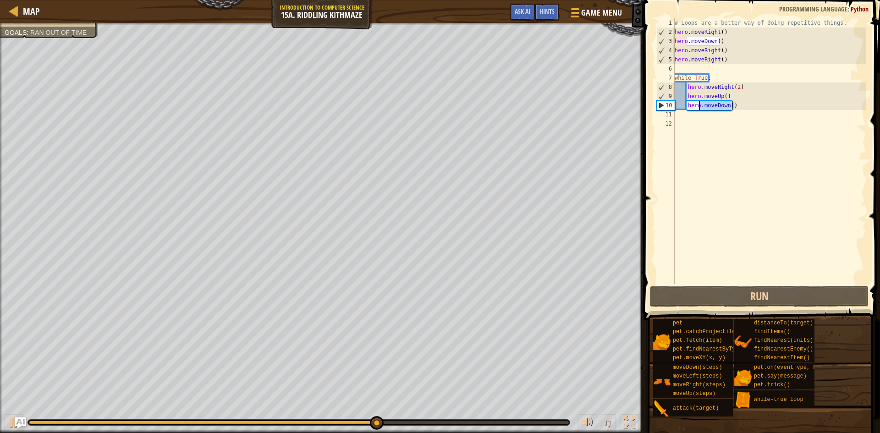
drag, startPoint x: 735, startPoint y: 107, endPoint x: 698, endPoint y: 105, distance: 37.1
click at [698, 105] on div "# Loops are a better way of doing repetitive things. hero . moveRight ( ) hero …" at bounding box center [769, 160] width 193 height 284
drag, startPoint x: 729, startPoint y: 96, endPoint x: 683, endPoint y: 92, distance: 46.1
click at [683, 92] on div "# Loops are a better way of doing repetitive things. hero . moveRight ( ) hero …" at bounding box center [769, 160] width 193 height 284
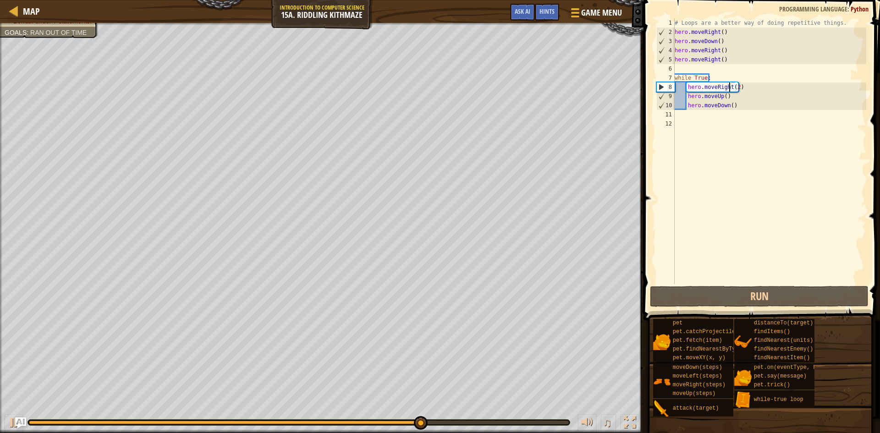
click at [729, 86] on div "# Loops are a better way of doing repetitive things. hero . moveRight ( ) hero …" at bounding box center [769, 160] width 193 height 284
click at [733, 90] on div "# Loops are a better way of doing repetitive things. hero . moveRight ( ) hero …" at bounding box center [769, 160] width 193 height 284
click at [717, 98] on div "# Loops are a better way of doing repetitive things. hero . moveRight ( ) hero …" at bounding box center [769, 160] width 193 height 284
type textarea "hero.moveUp()"
click at [726, 96] on div "# Loops are a better way of doing repetitive things. hero . moveRight ( ) hero …" at bounding box center [769, 160] width 193 height 284
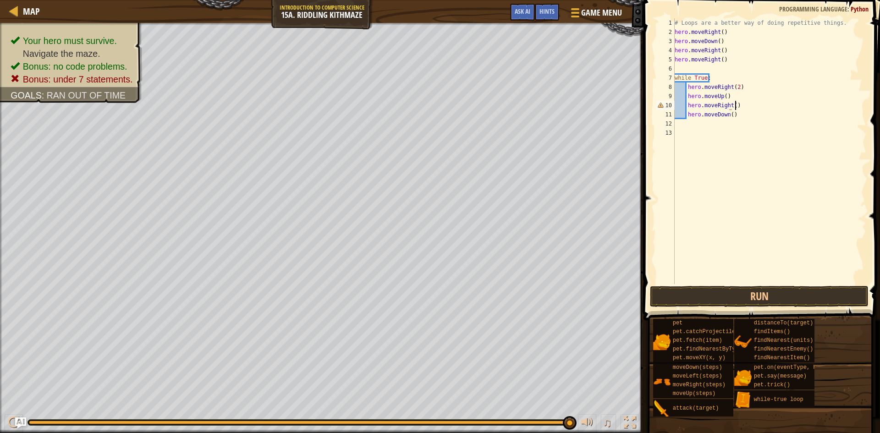
scroll to position [4, 5]
click at [730, 292] on button "Run" at bounding box center [759, 296] width 219 height 21
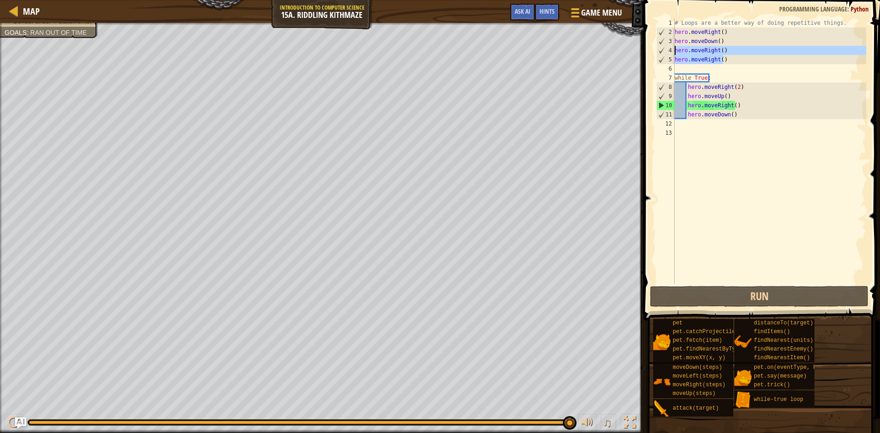
drag, startPoint x: 746, startPoint y: 60, endPoint x: 672, endPoint y: 51, distance: 73.8
click at [672, 51] on div "hero.moveRight() 1 2 3 4 5 6 7 8 9 10 11 12 13 # Loops are a better way of doin…" at bounding box center [760, 151] width 212 height 266
type textarea "hero.moveRight() hero.moveRight()"
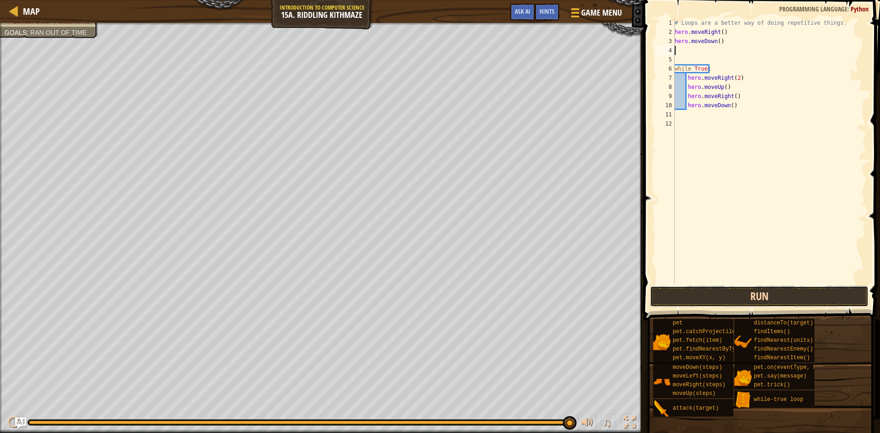
click at [697, 295] on button "Run" at bounding box center [759, 296] width 219 height 21
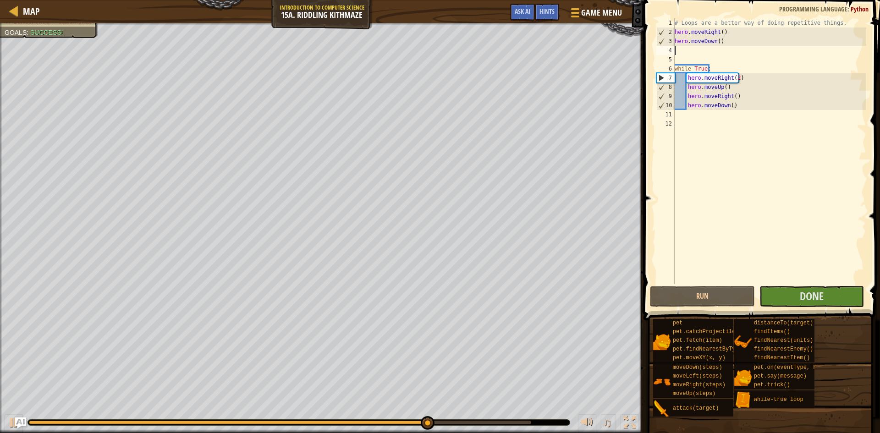
type textarea "hero.moveDown()"
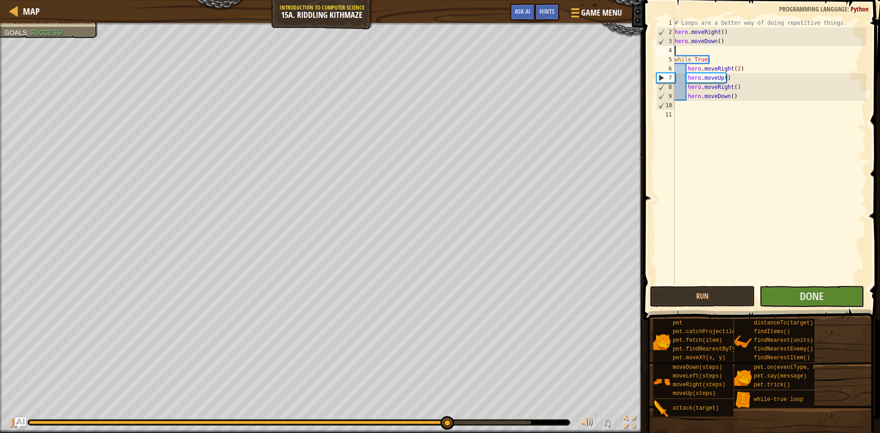
click at [682, 50] on div "# Loops are a better way of doing repetitive things. hero . moveRight ( ) hero …" at bounding box center [769, 160] width 193 height 284
type textarea "hero.moveDown()"
